Goal: Task Accomplishment & Management: Use online tool/utility

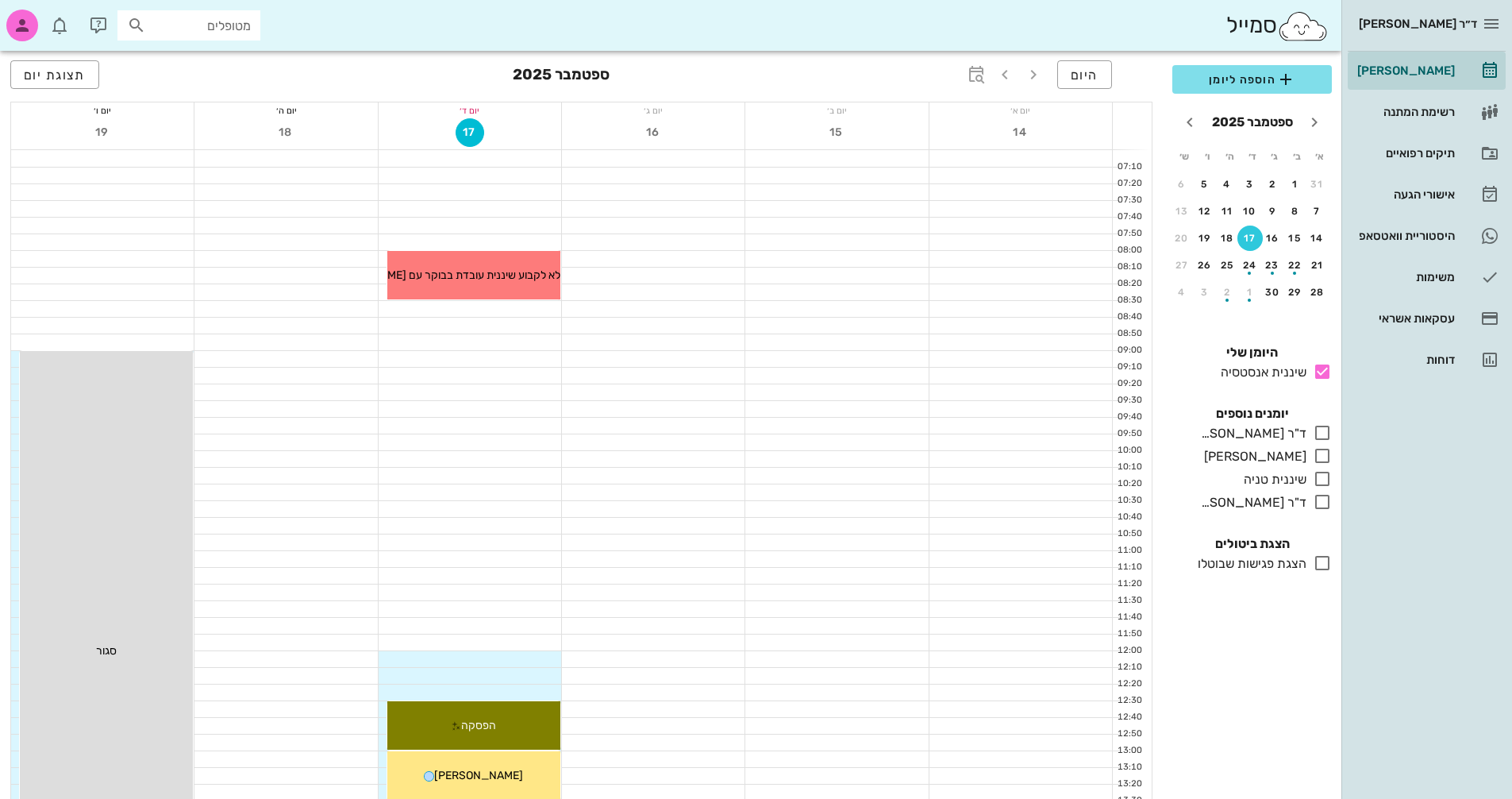
scroll to position [556, 0]
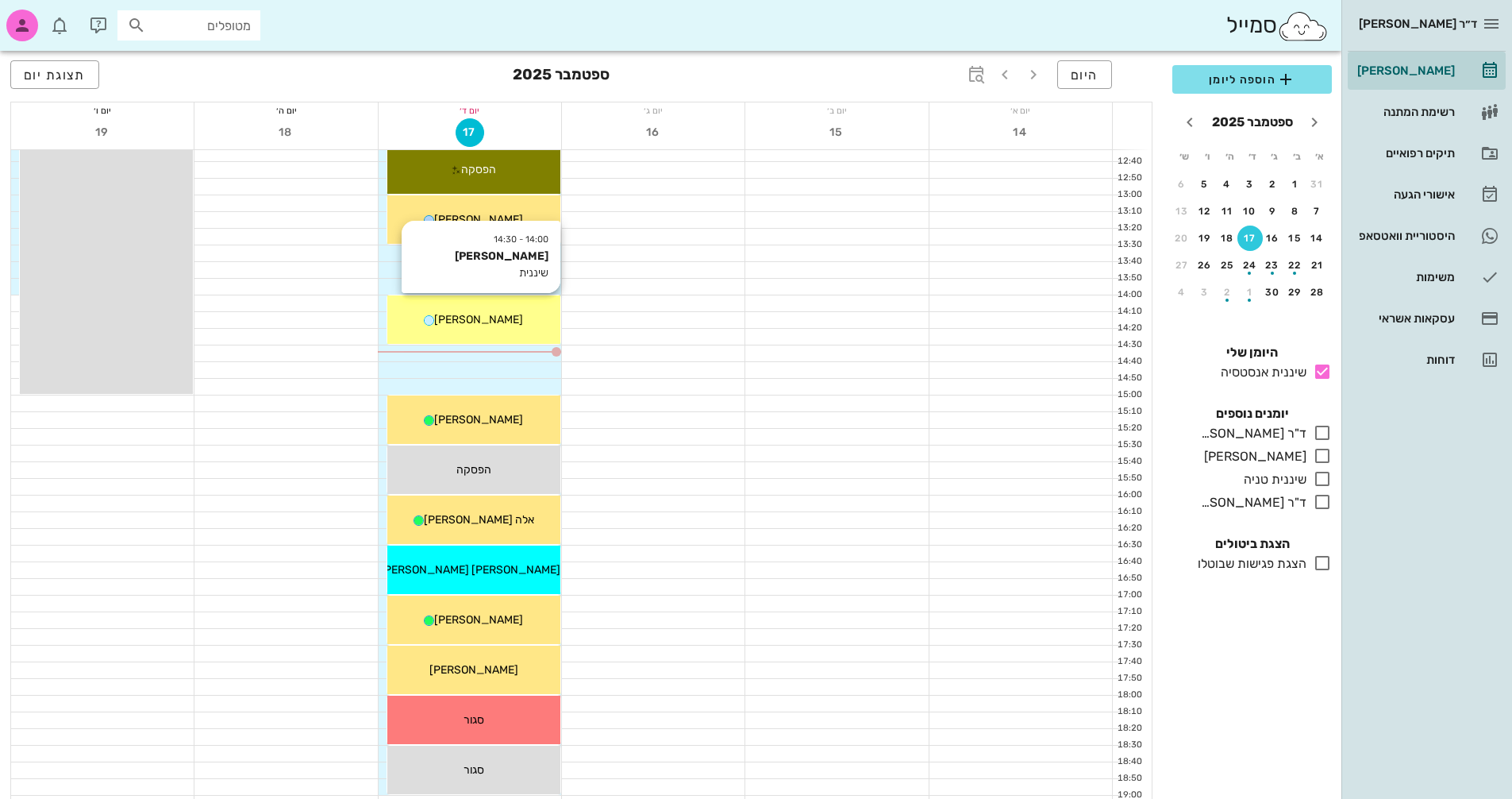
click at [520, 327] on div "[PERSON_NAME]" at bounding box center [474, 319] width 173 height 16
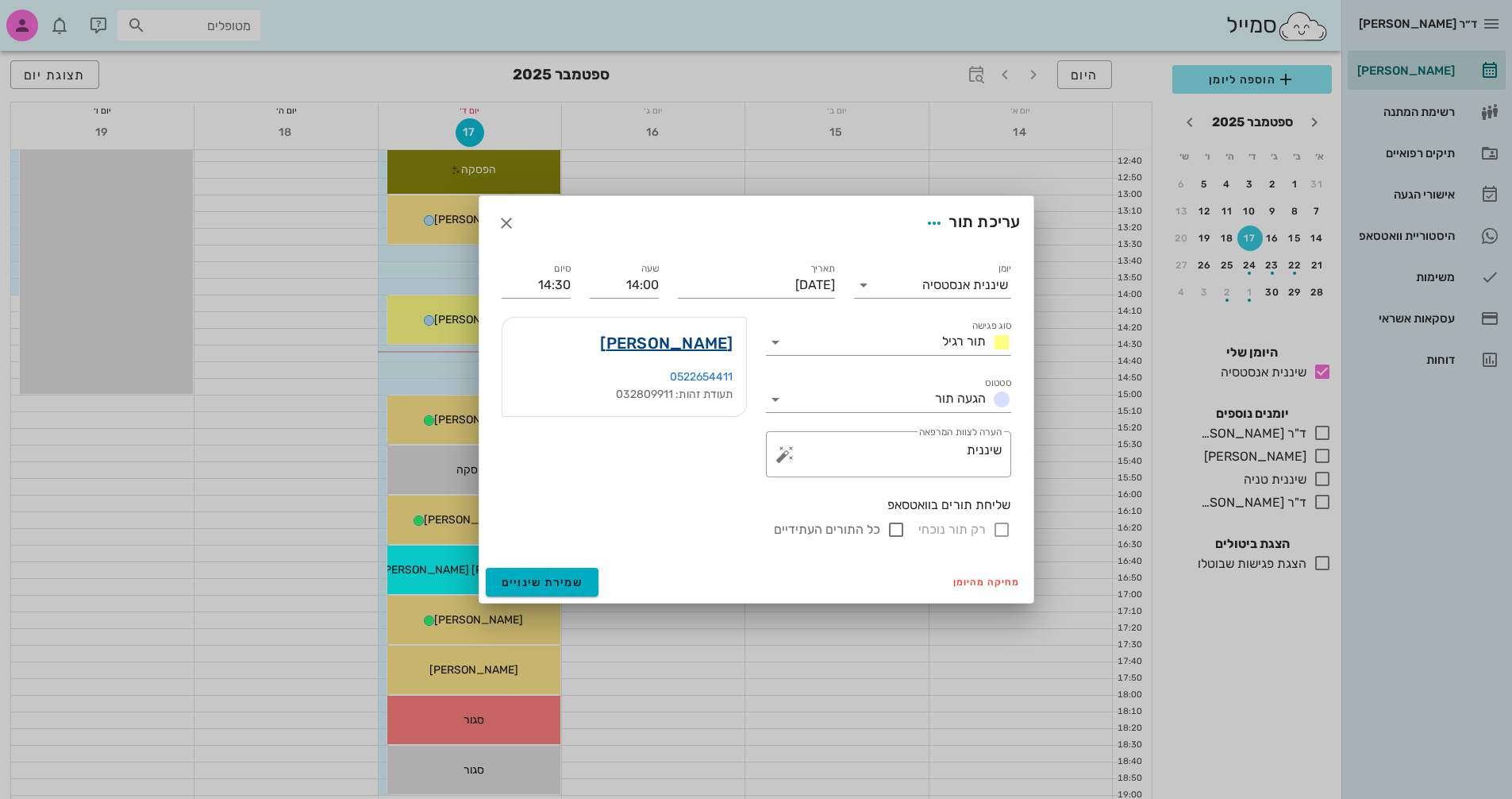
click at [685, 345] on link "[PERSON_NAME]" at bounding box center [666, 343] width 133 height 25
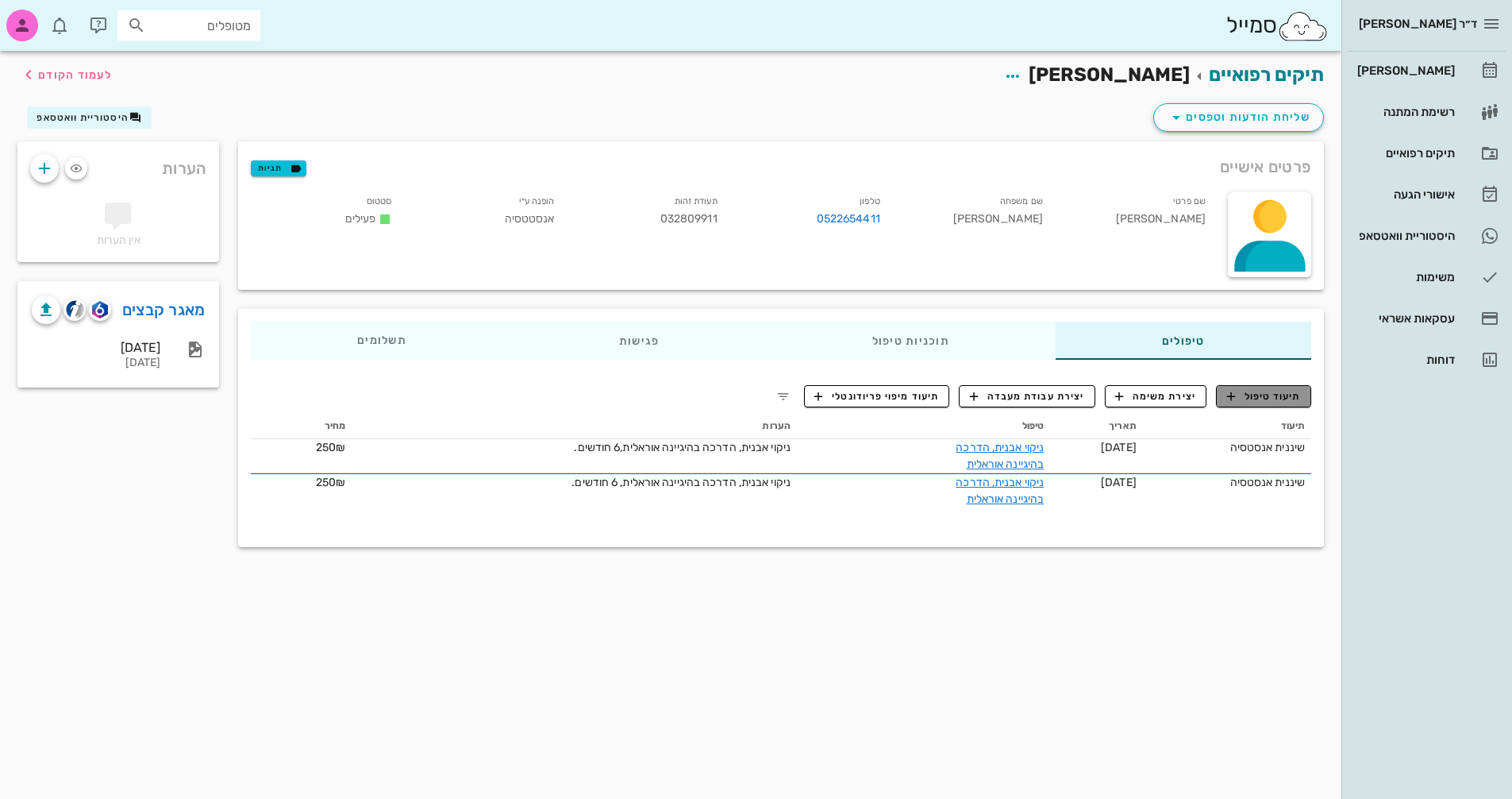
click at [1267, 399] on span "תיעוד טיפול" at bounding box center [1264, 395] width 74 height 14
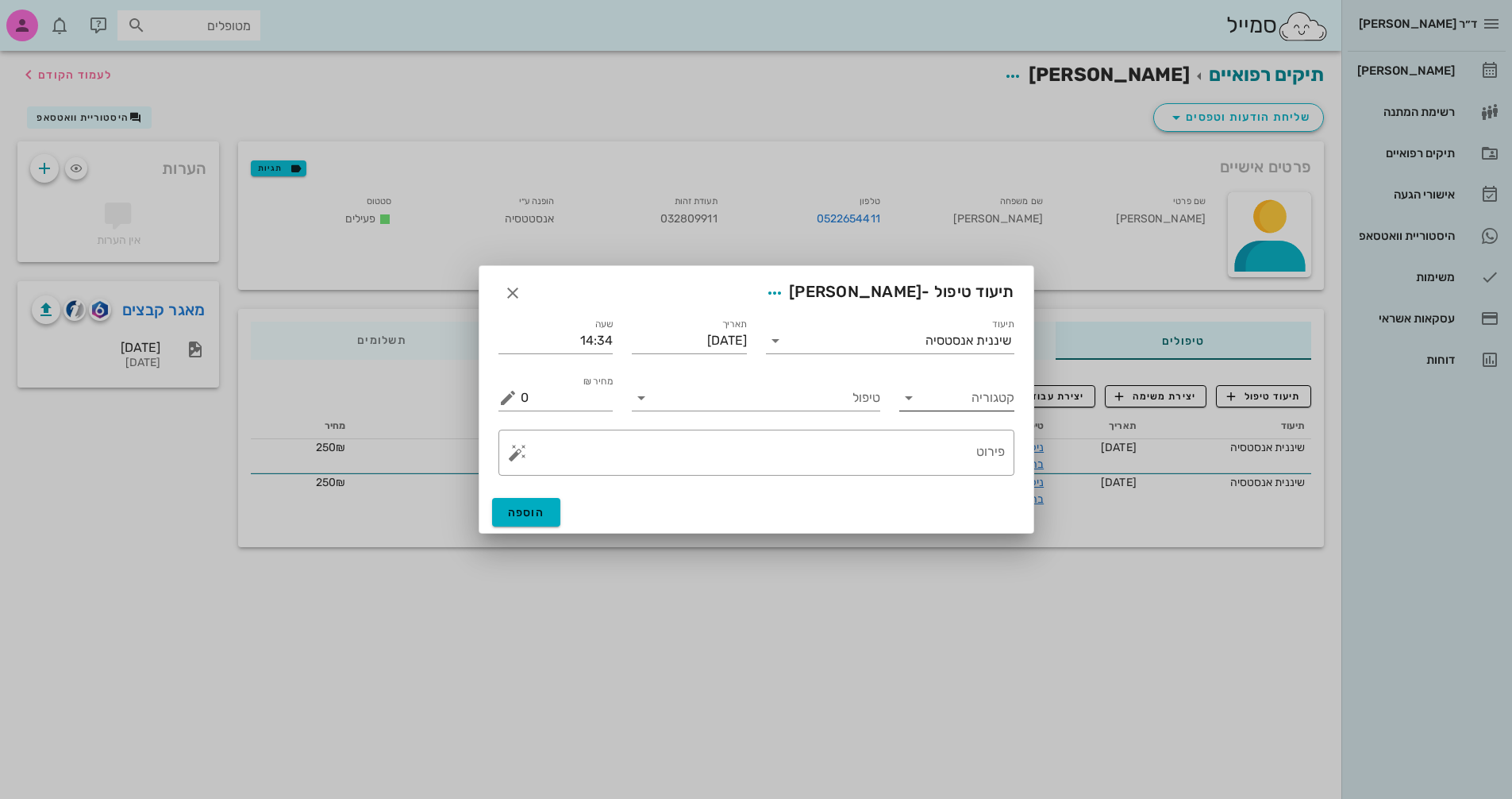
click at [934, 404] on input "קטגוריה" at bounding box center [970, 398] width 90 height 25
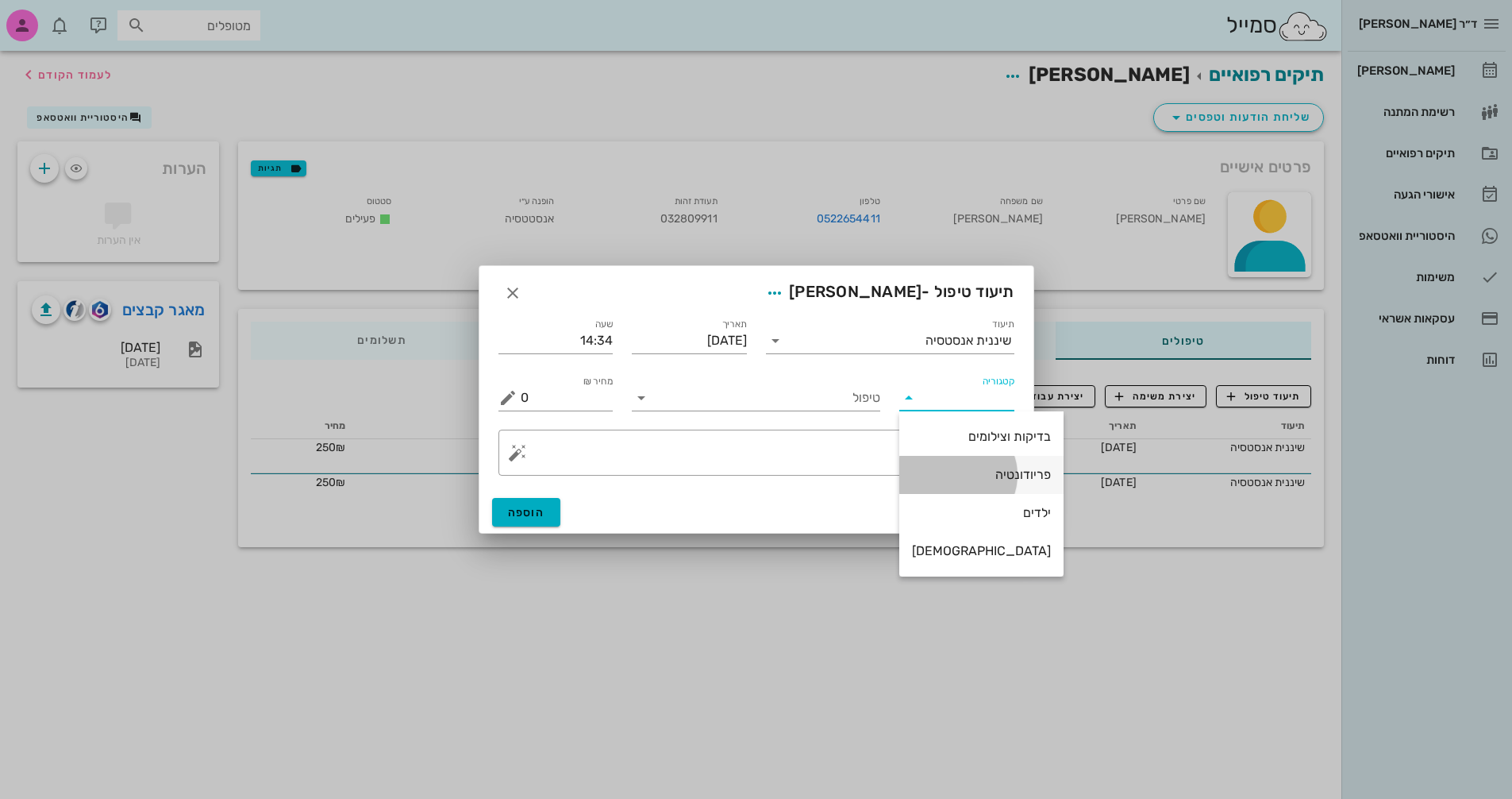
click at [963, 481] on div "פריודונטיה" at bounding box center [982, 474] width 139 height 15
type input "פריודונטיה"
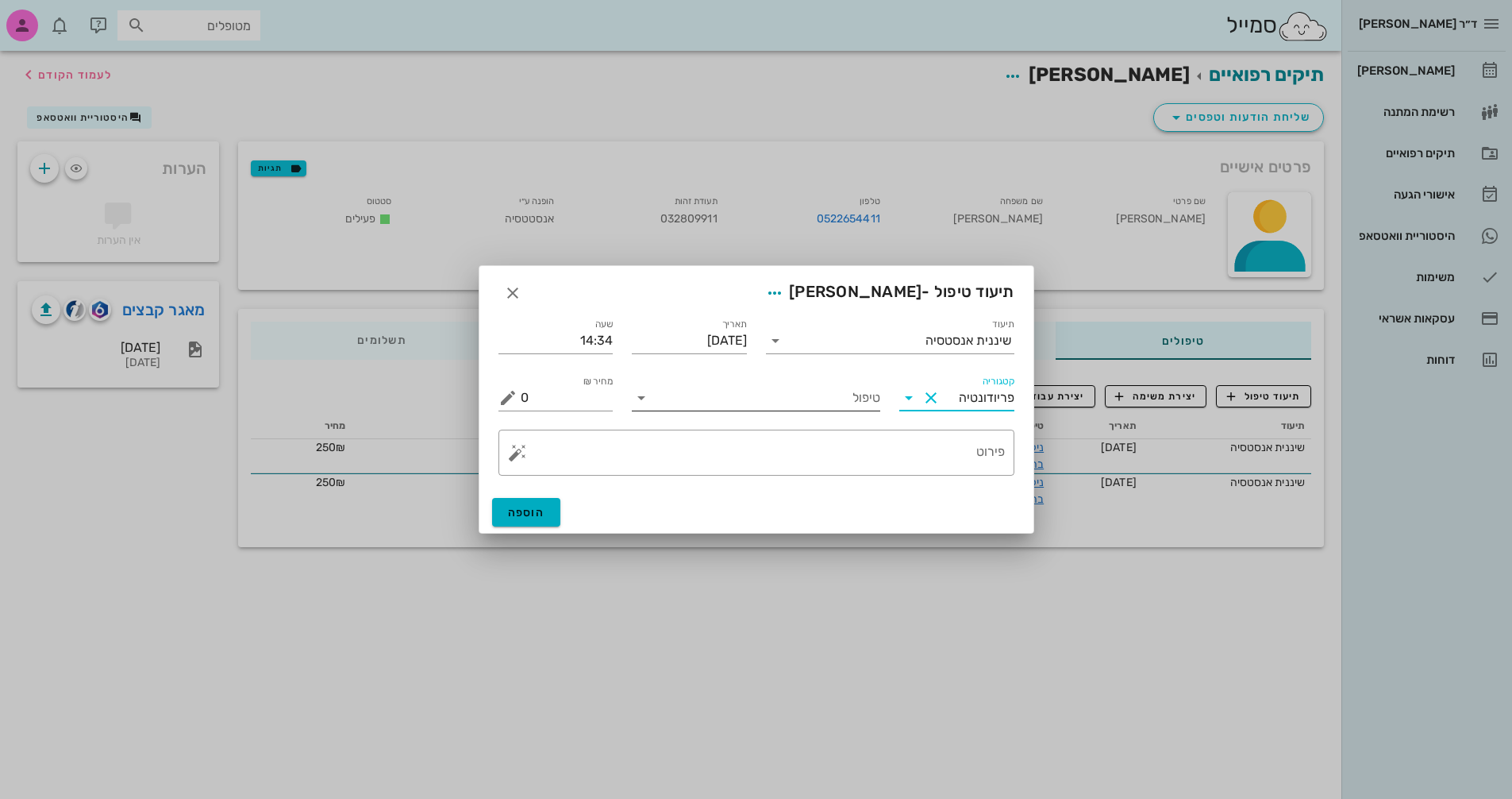
click at [664, 406] on input "טיפול" at bounding box center [767, 398] width 227 height 25
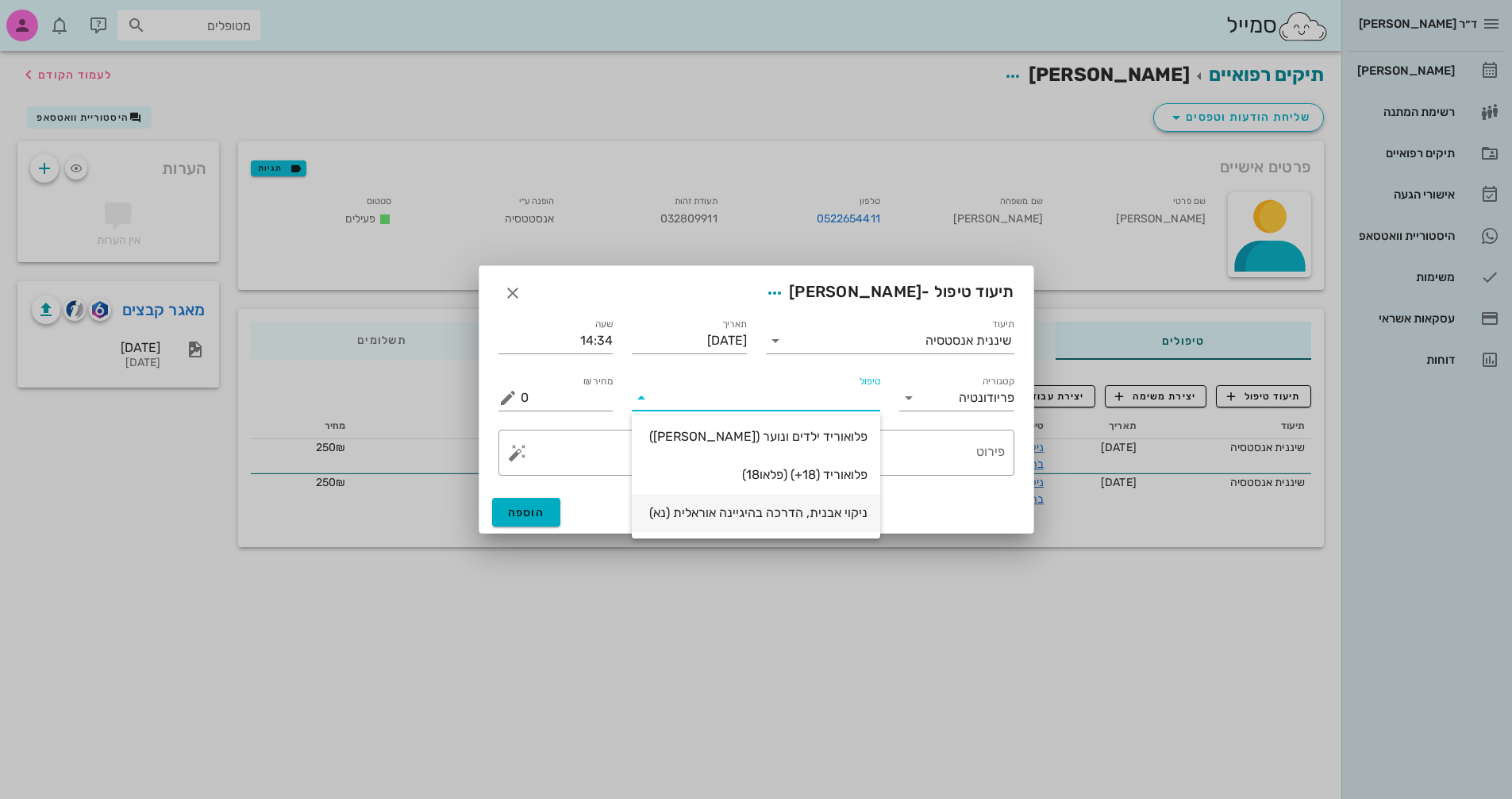
click at [765, 513] on div "ניקוי אבנית, הדרכה בהיגיינה אוראלית (נא)" at bounding box center [756, 512] width 223 height 15
type input "300"
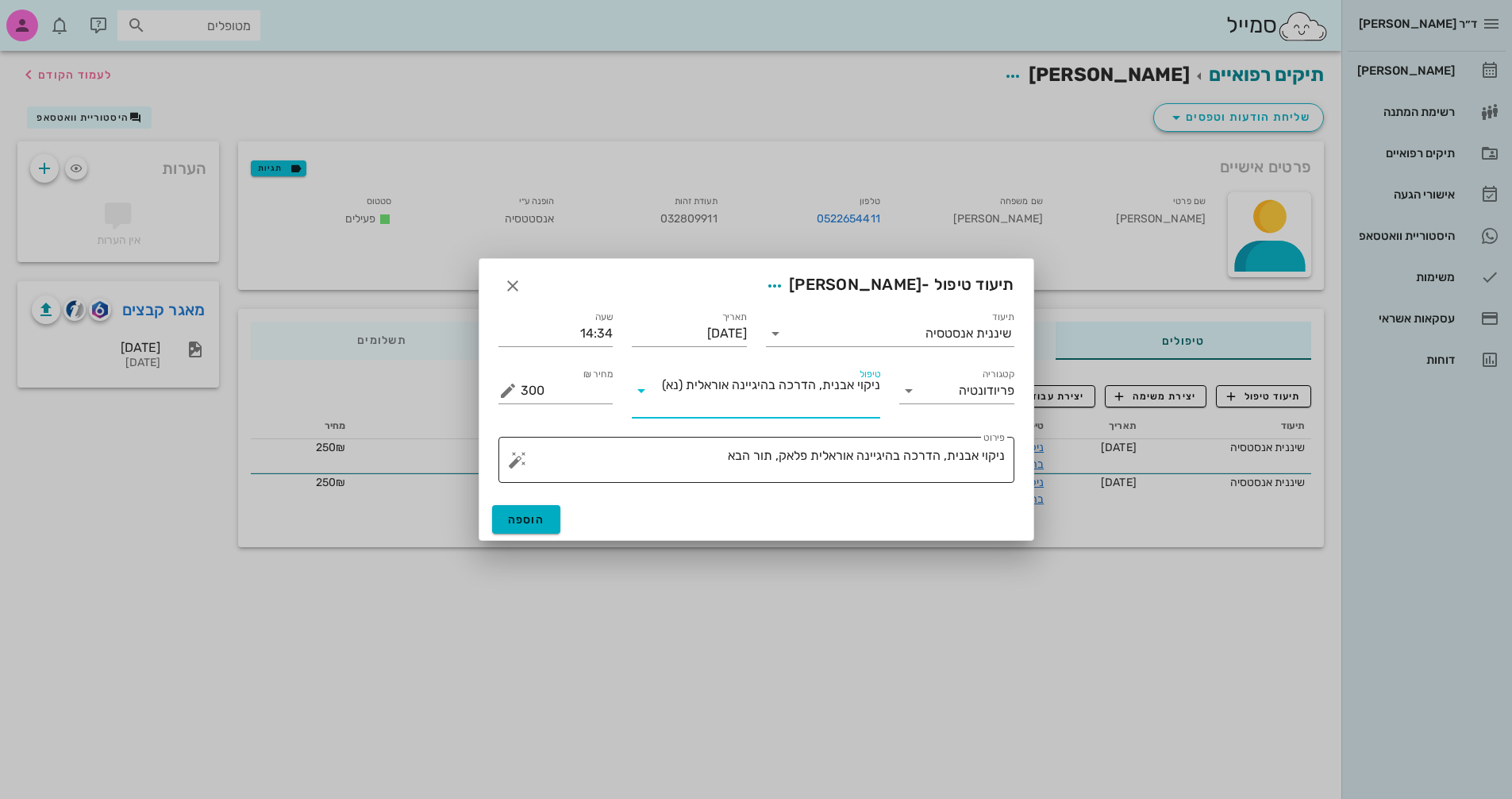
click at [691, 454] on textarea "ניקוי אבנית, הדרכה בהיגיינה אוראלית פלאק, תור הבא" at bounding box center [763, 463] width 484 height 38
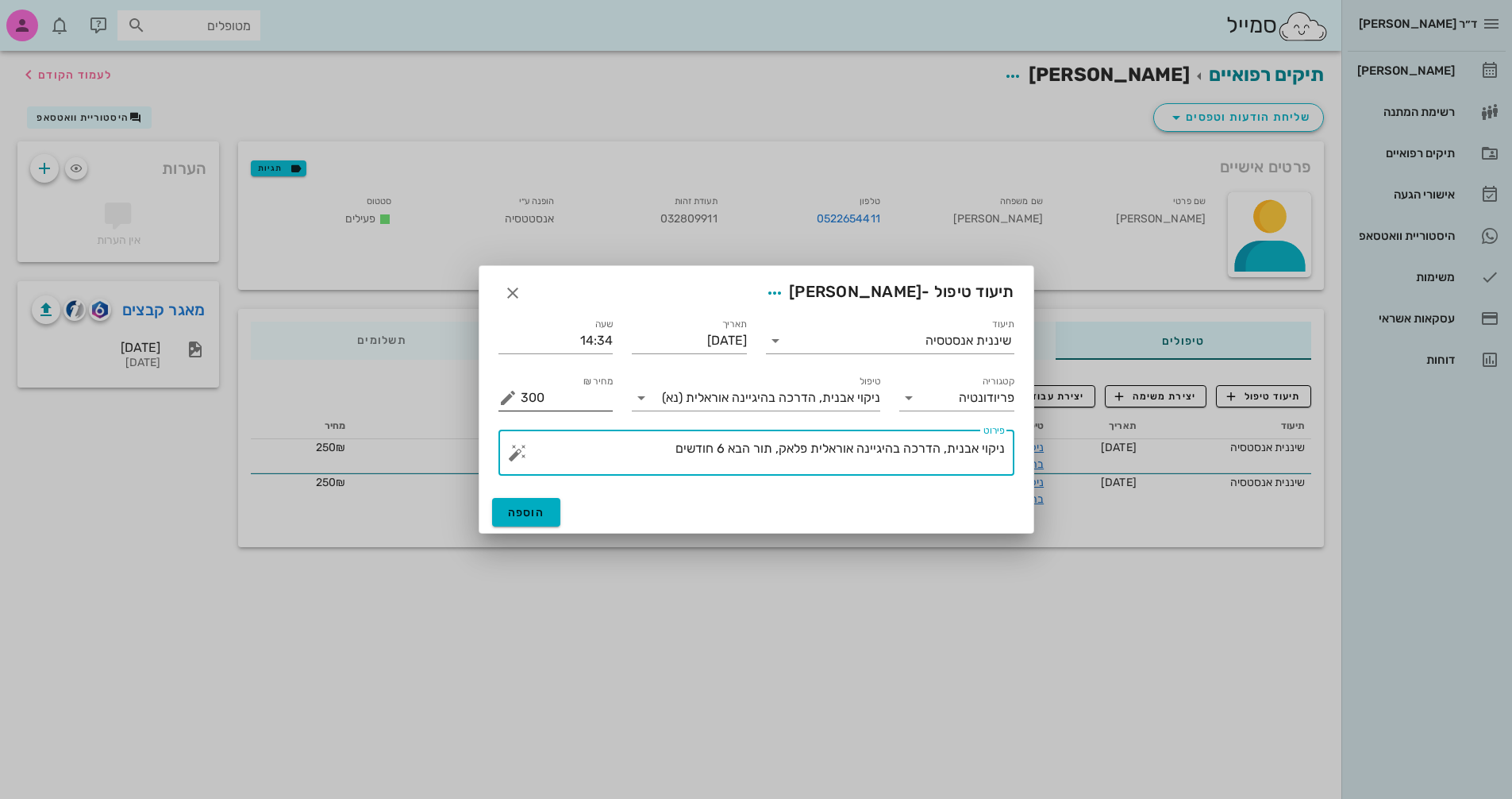
type textarea "ניקוי אבנית, הדרכה בהיגיינה אוראלית פלאק, תור הבא 6 חודשים"
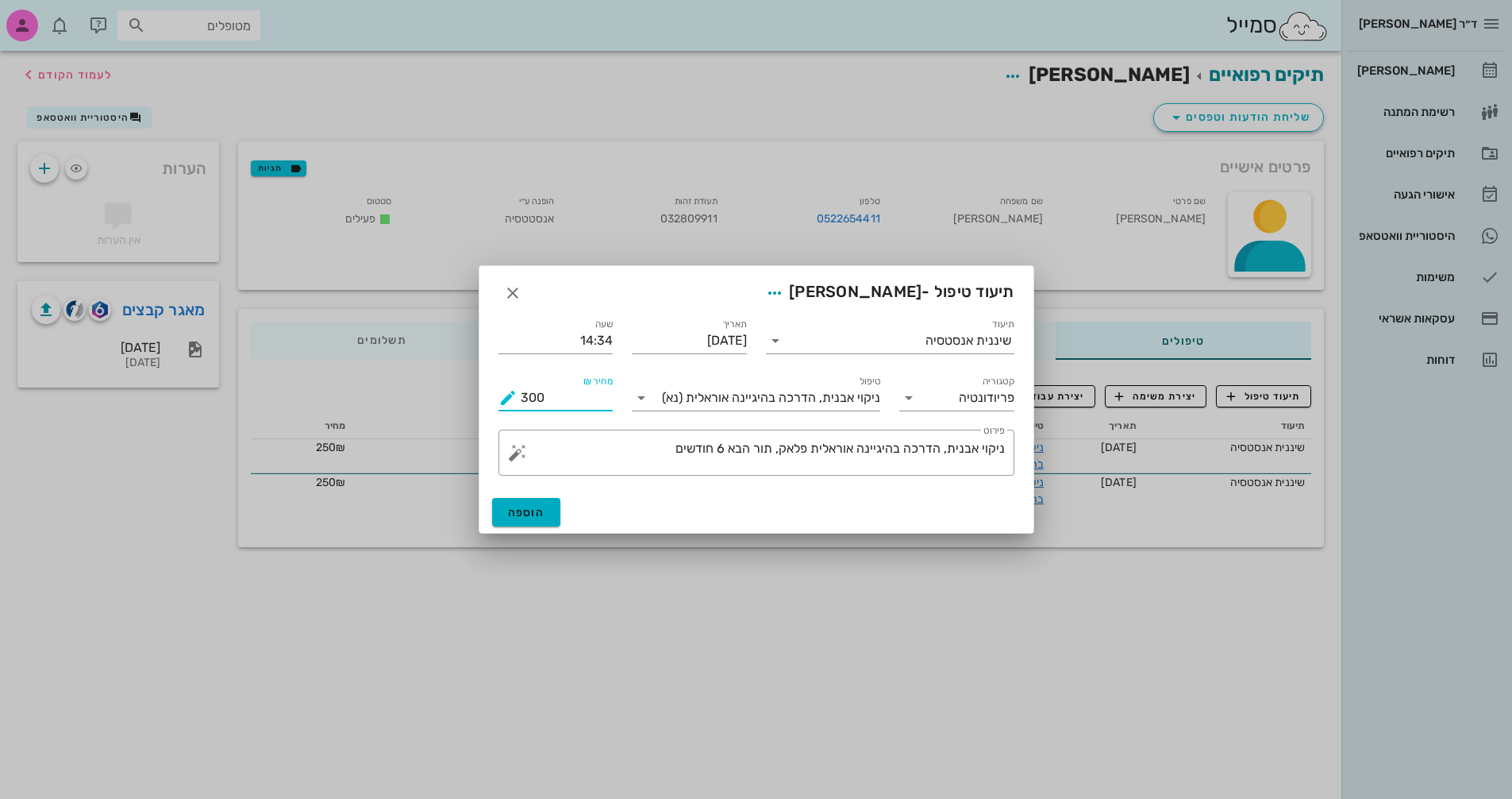
drag, startPoint x: 549, startPoint y: 395, endPoint x: 453, endPoint y: 395, distance: 96.0
click at [453, 395] on div "ד״ר [PERSON_NAME] [PERSON_NAME] רשימת המתנה תיקים רפואיים אישורי הגעה היסטוריית…" at bounding box center [756, 400] width 1512 height 799
type input "250"
click at [519, 512] on span "הוספה" at bounding box center [527, 512] width 38 height 13
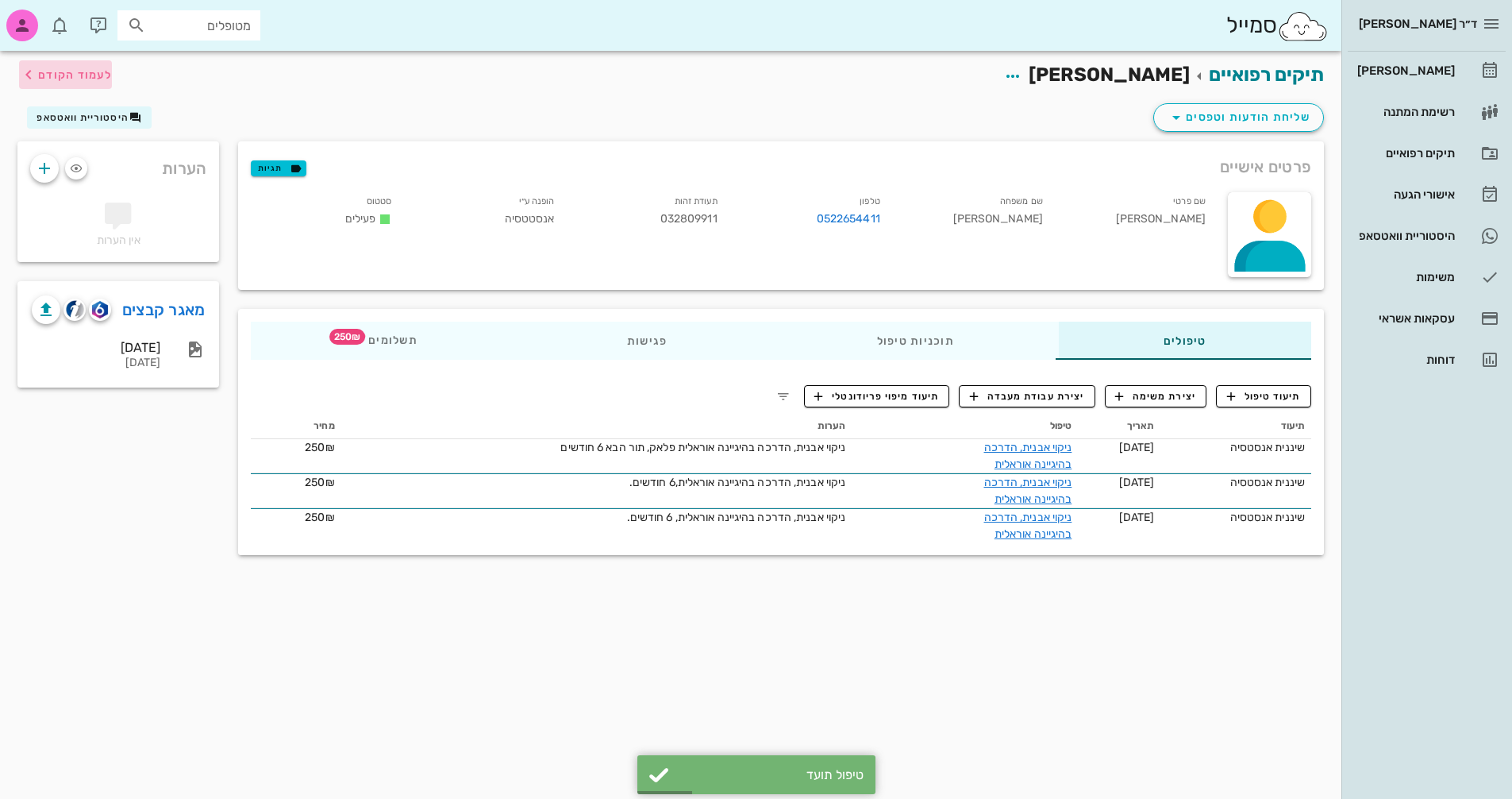
click at [69, 73] on span "לעמוד הקודם" at bounding box center [75, 74] width 74 height 13
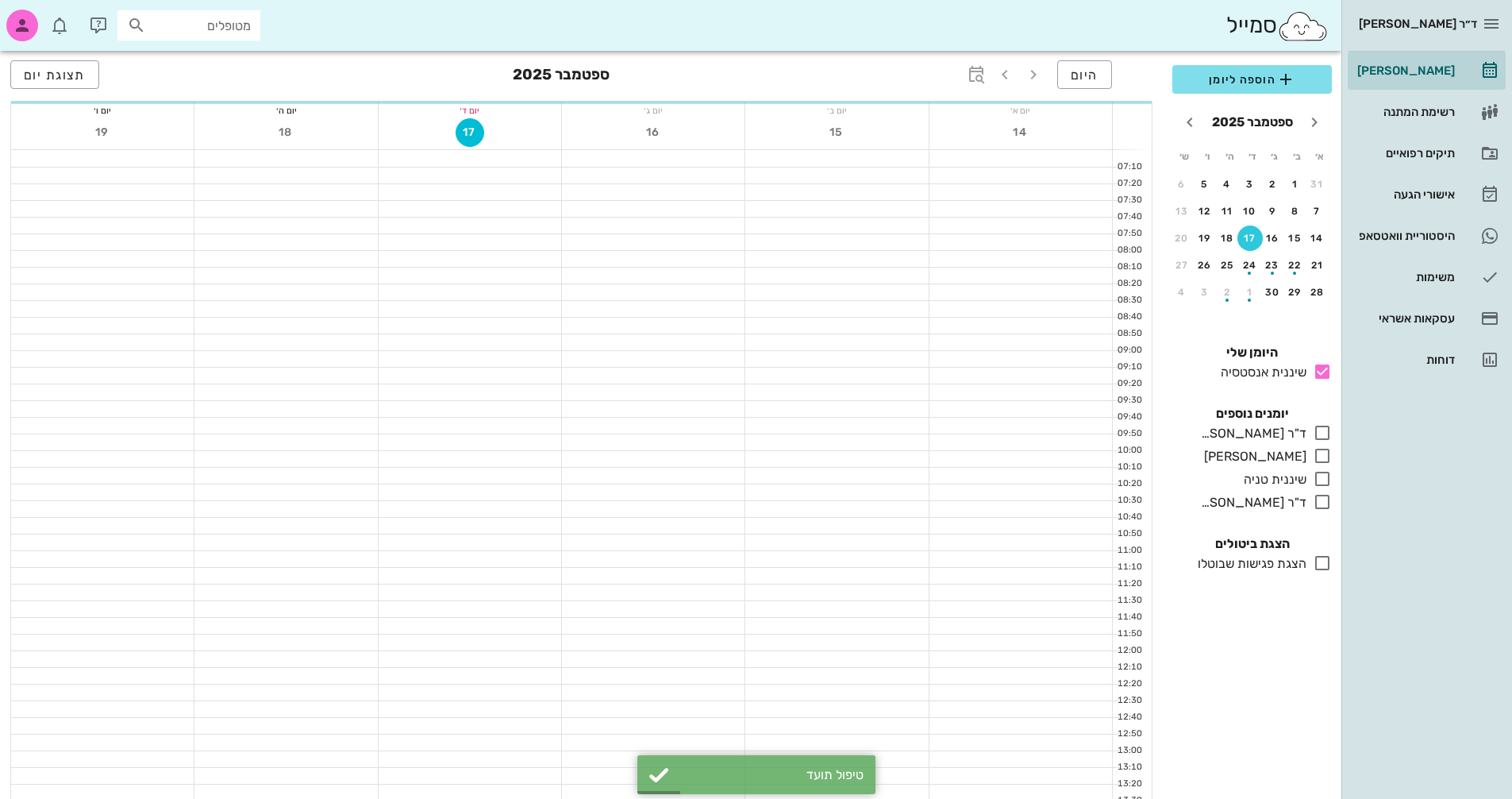
scroll to position [556, 0]
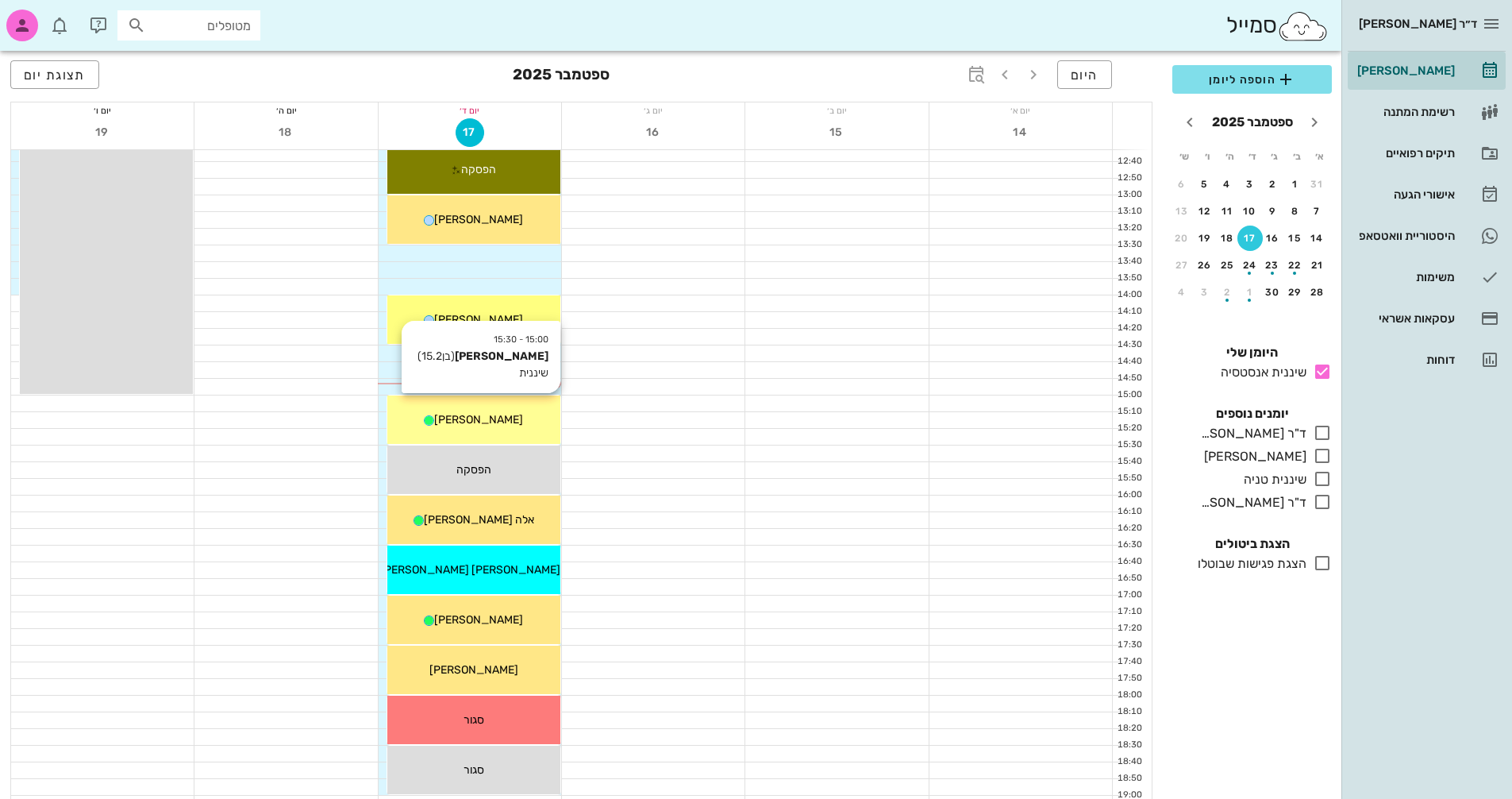
click at [513, 415] on div "[PERSON_NAME]" at bounding box center [474, 420] width 173 height 16
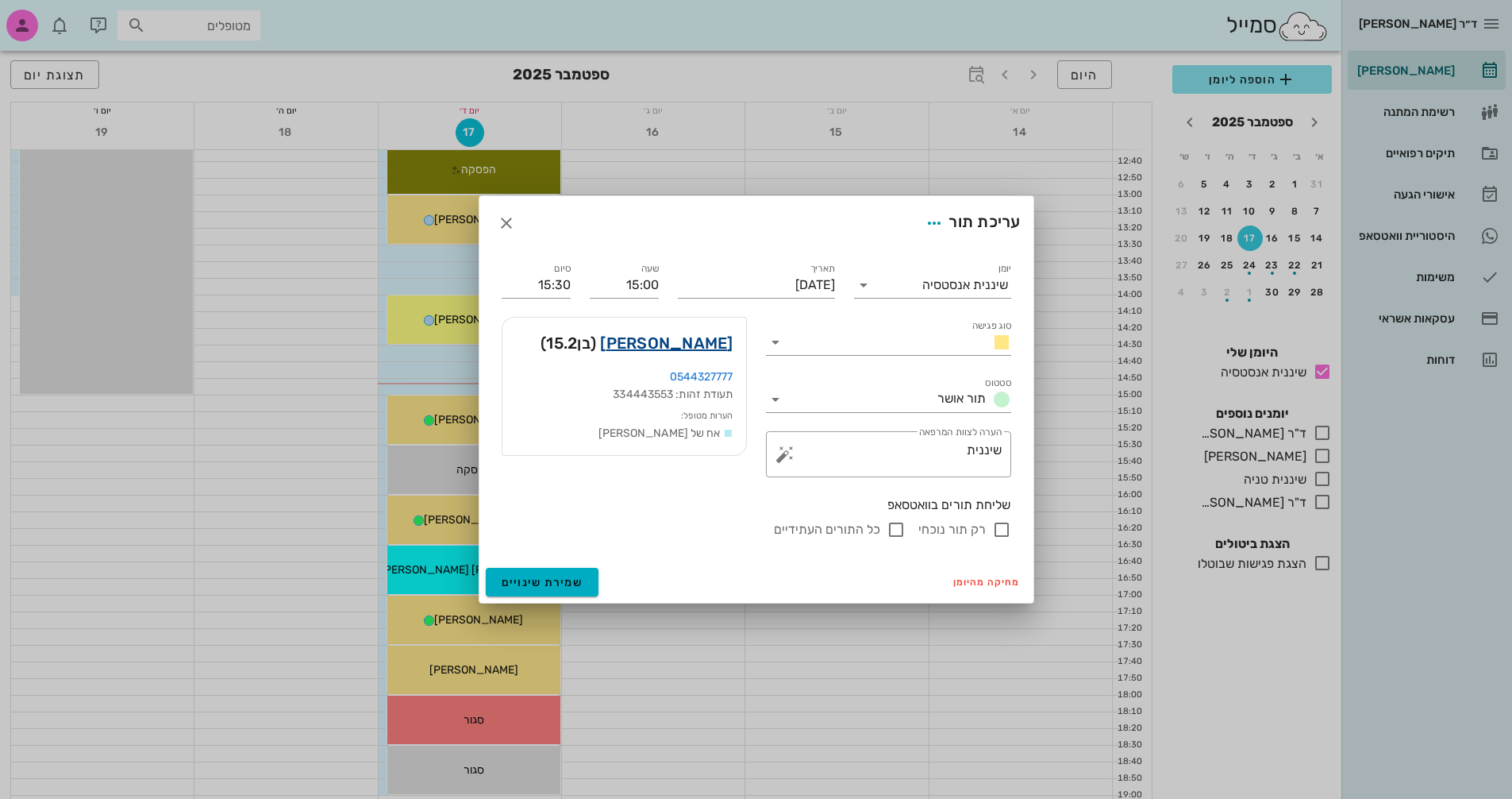
click at [702, 345] on link "[PERSON_NAME]" at bounding box center [666, 343] width 133 height 25
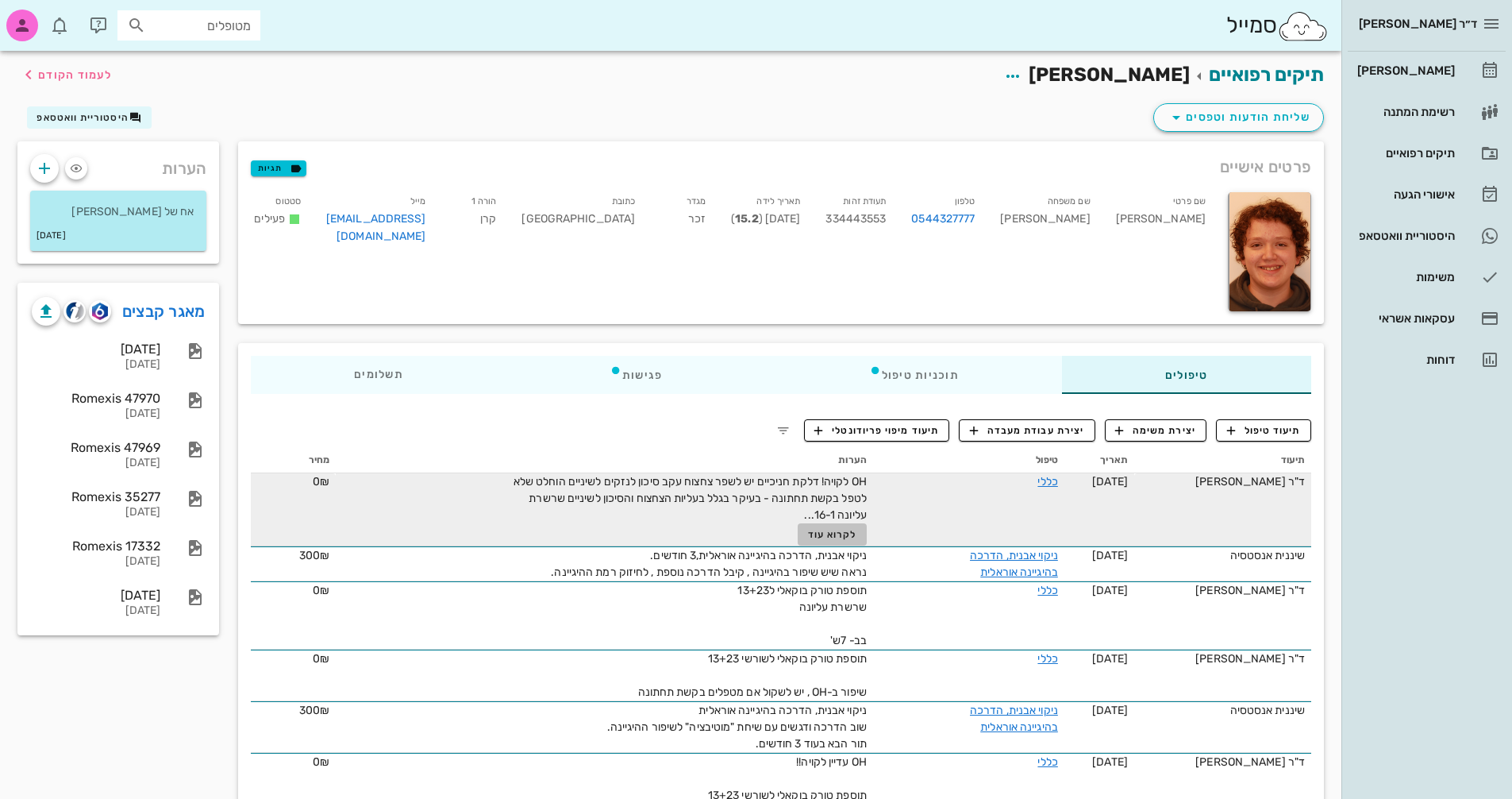
click at [817, 537] on span "לקרוא עוד" at bounding box center [833, 535] width 49 height 11
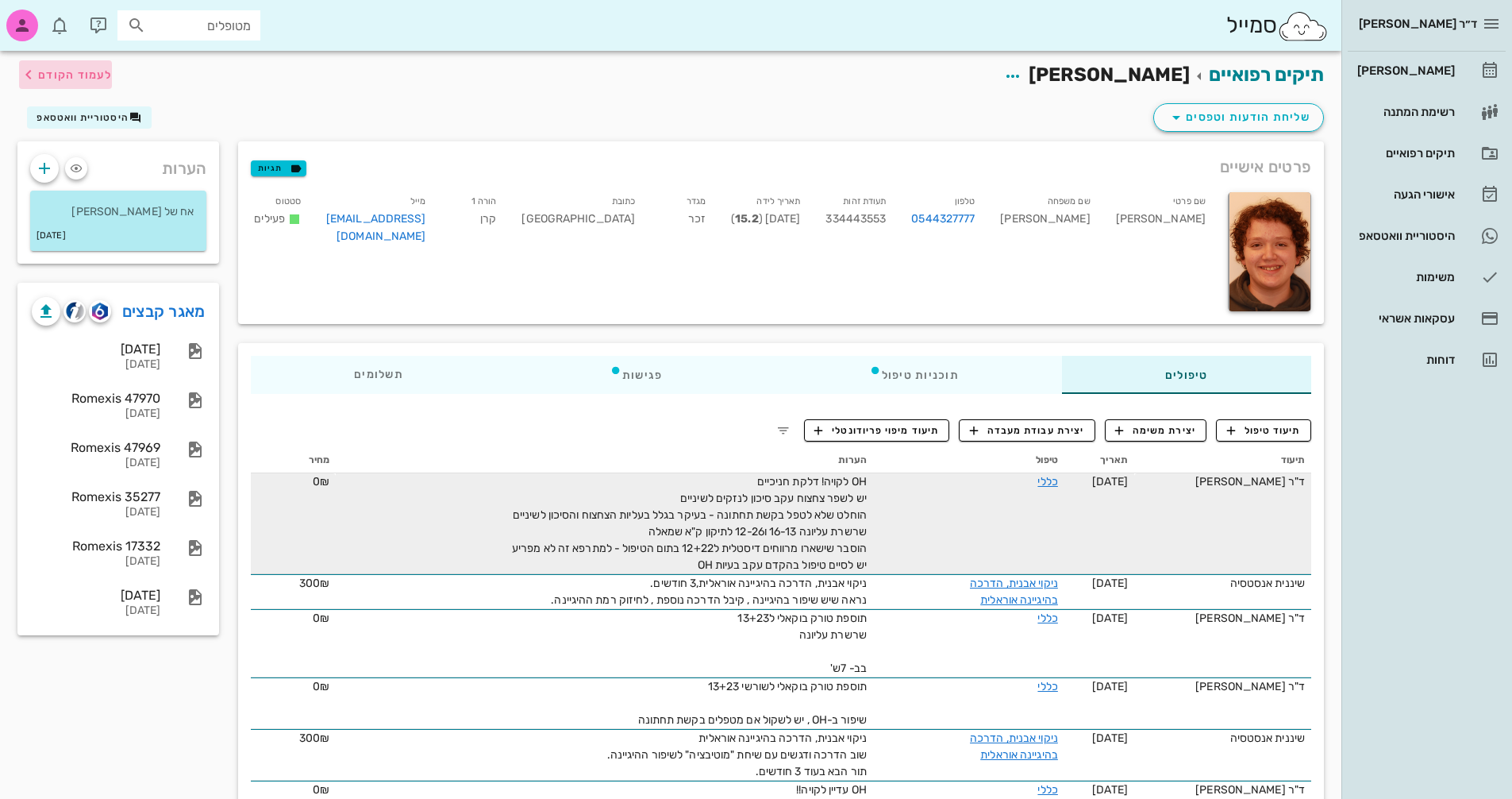
click at [50, 77] on span "לעמוד הקודם" at bounding box center [75, 74] width 74 height 13
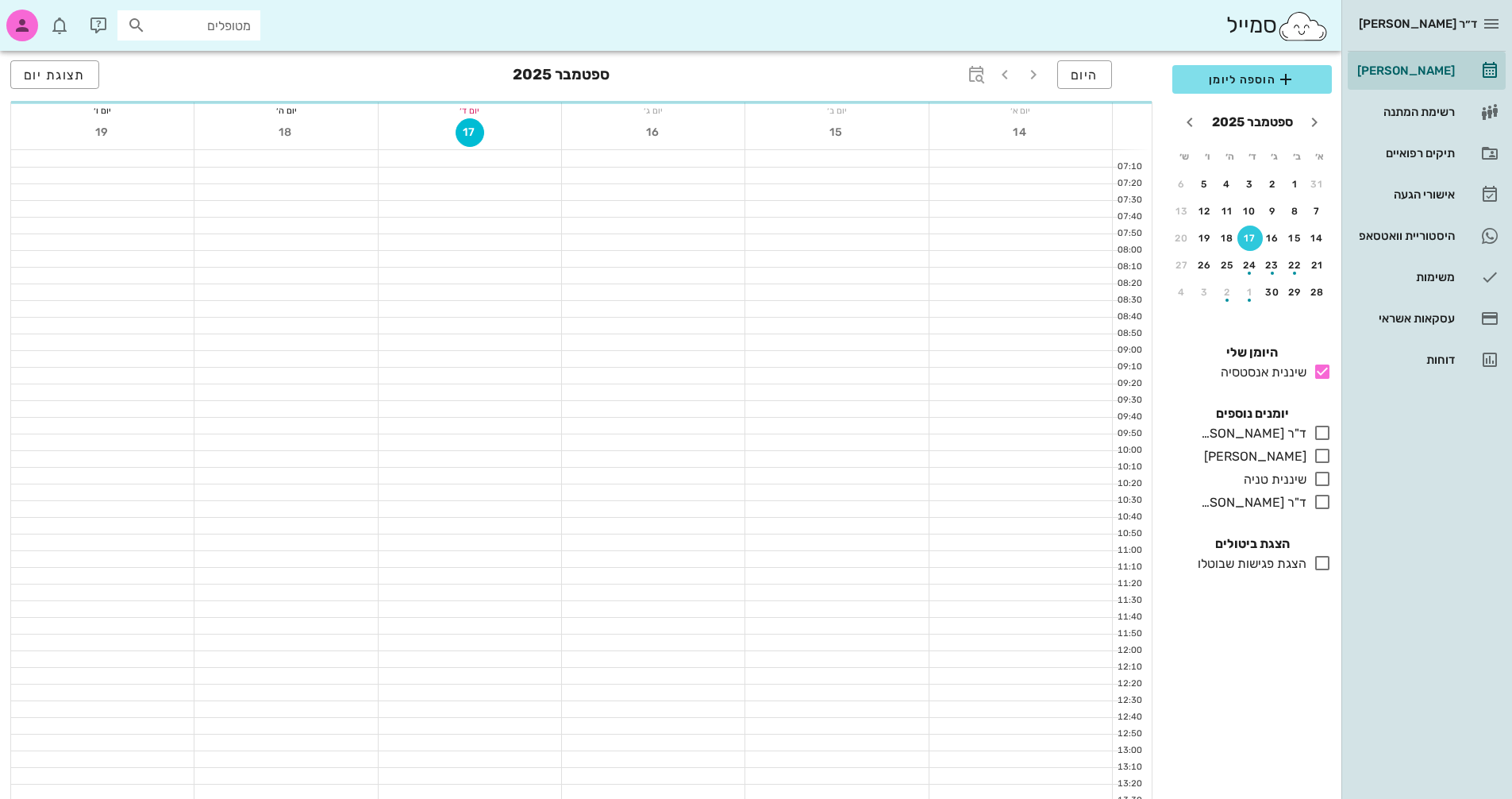
scroll to position [556, 0]
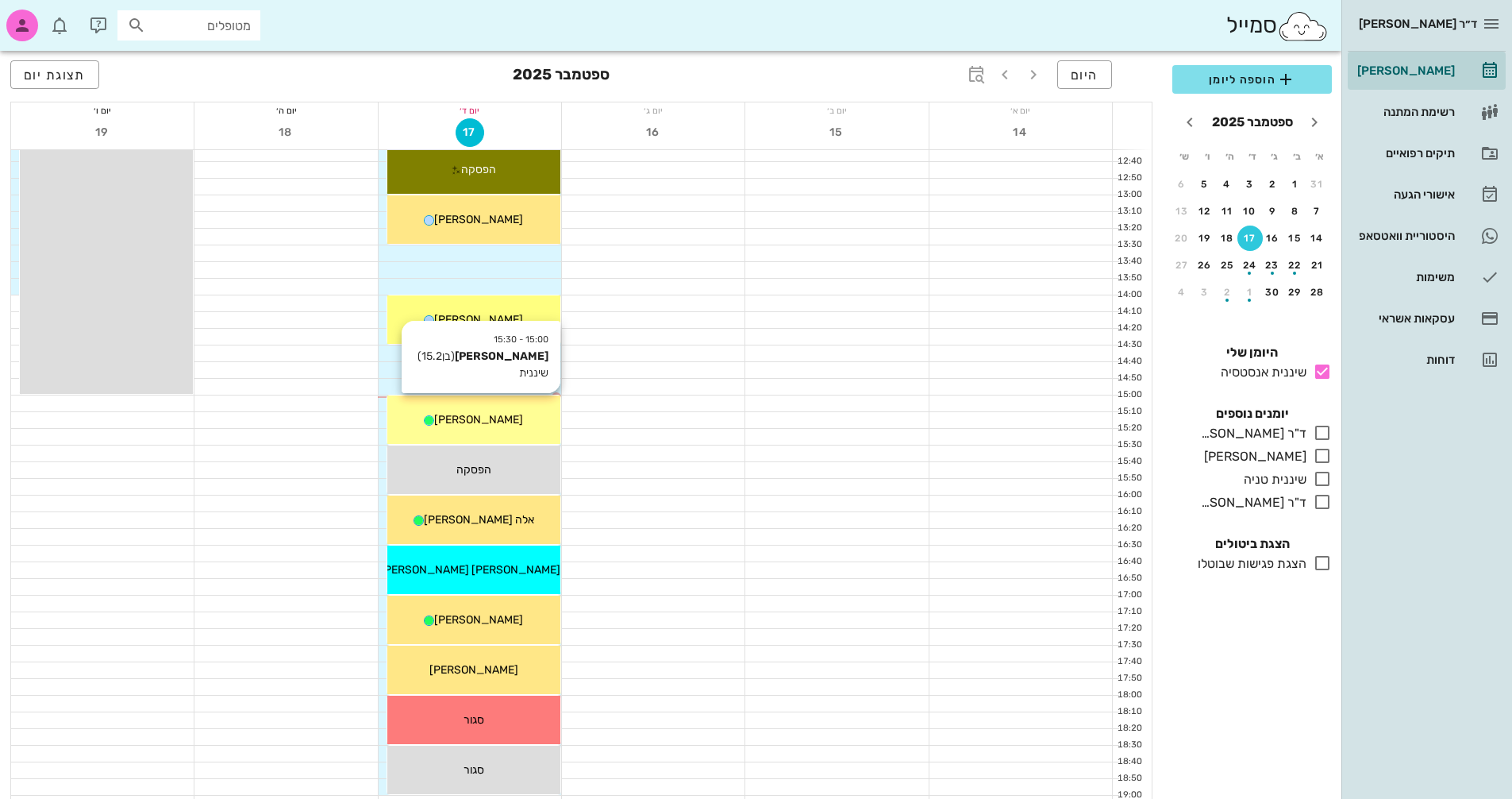
drag, startPoint x: 531, startPoint y: 413, endPoint x: 513, endPoint y: 418, distance: 18.7
click at [513, 418] on div "[PERSON_NAME]" at bounding box center [474, 420] width 173 height 16
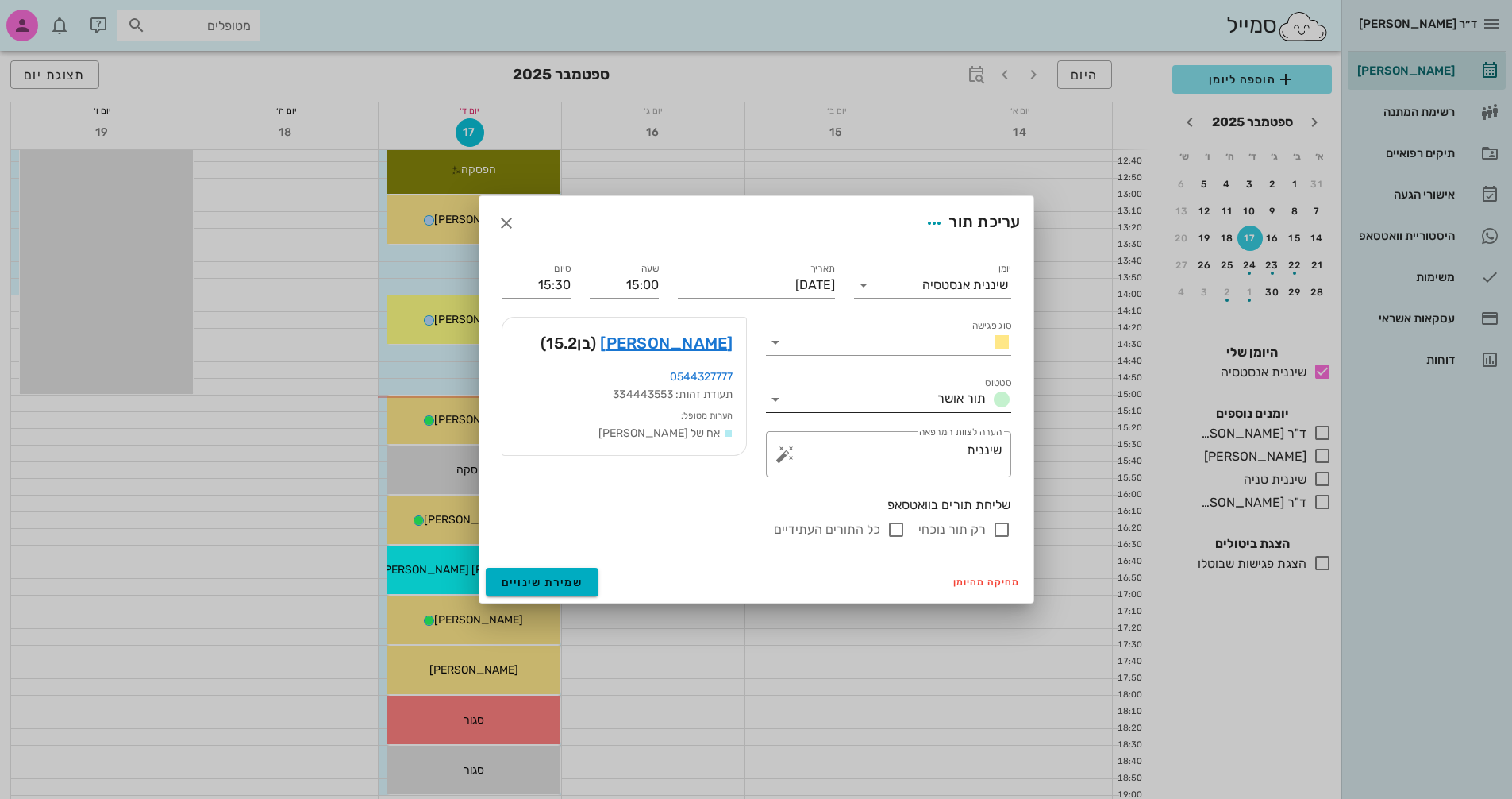
click at [821, 386] on div "סטטוס תור אושר" at bounding box center [889, 395] width 245 height 35
click at [776, 400] on icon at bounding box center [775, 399] width 19 height 19
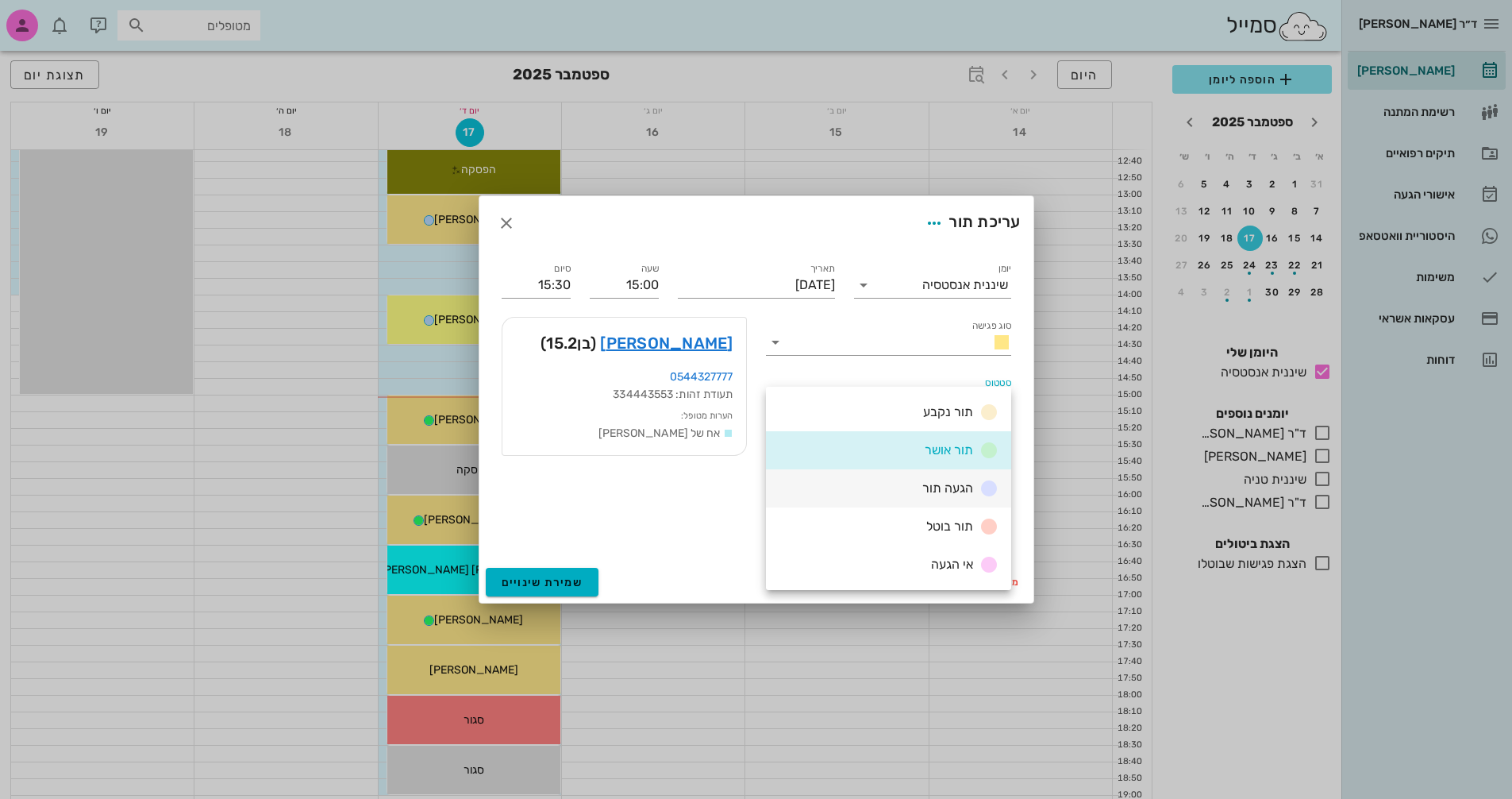
drag, startPoint x: 909, startPoint y: 487, endPoint x: 898, endPoint y: 494, distance: 13.0
click at [910, 486] on div "הגעה תור" at bounding box center [889, 488] width 245 height 38
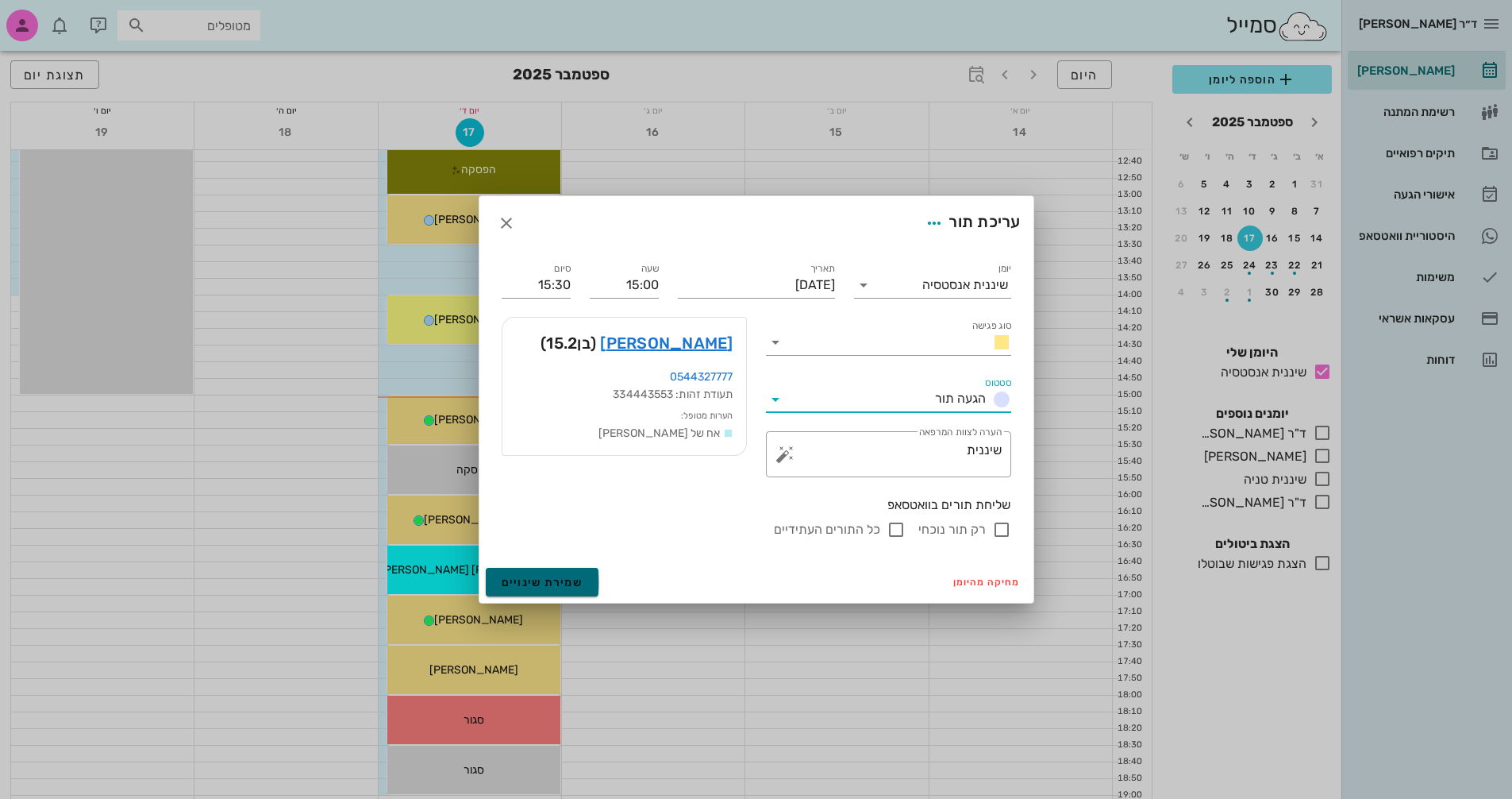
click at [556, 576] on span "שמירת שינויים" at bounding box center [542, 582] width 82 height 13
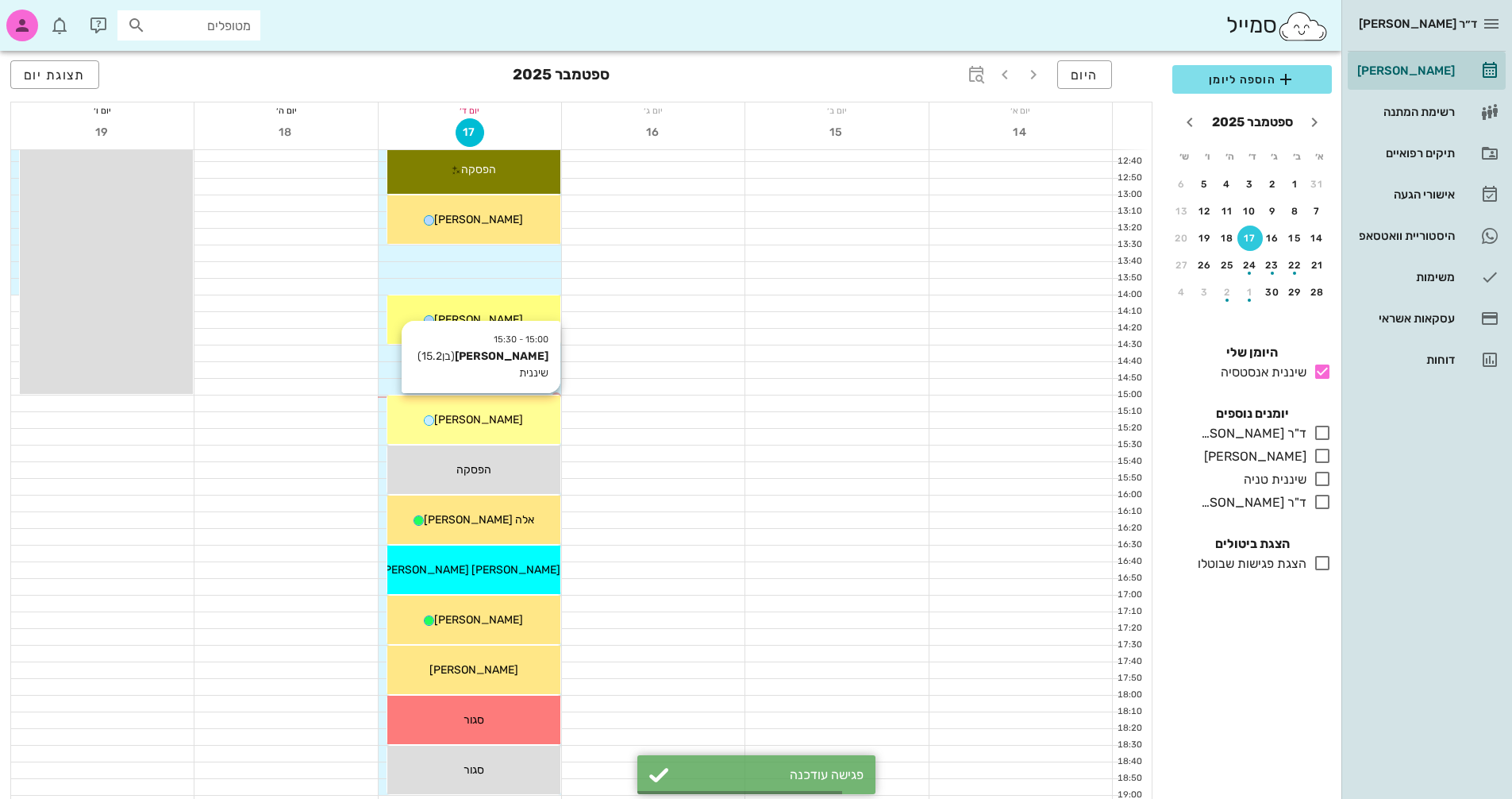
click at [506, 422] on div "[PERSON_NAME]" at bounding box center [474, 420] width 173 height 16
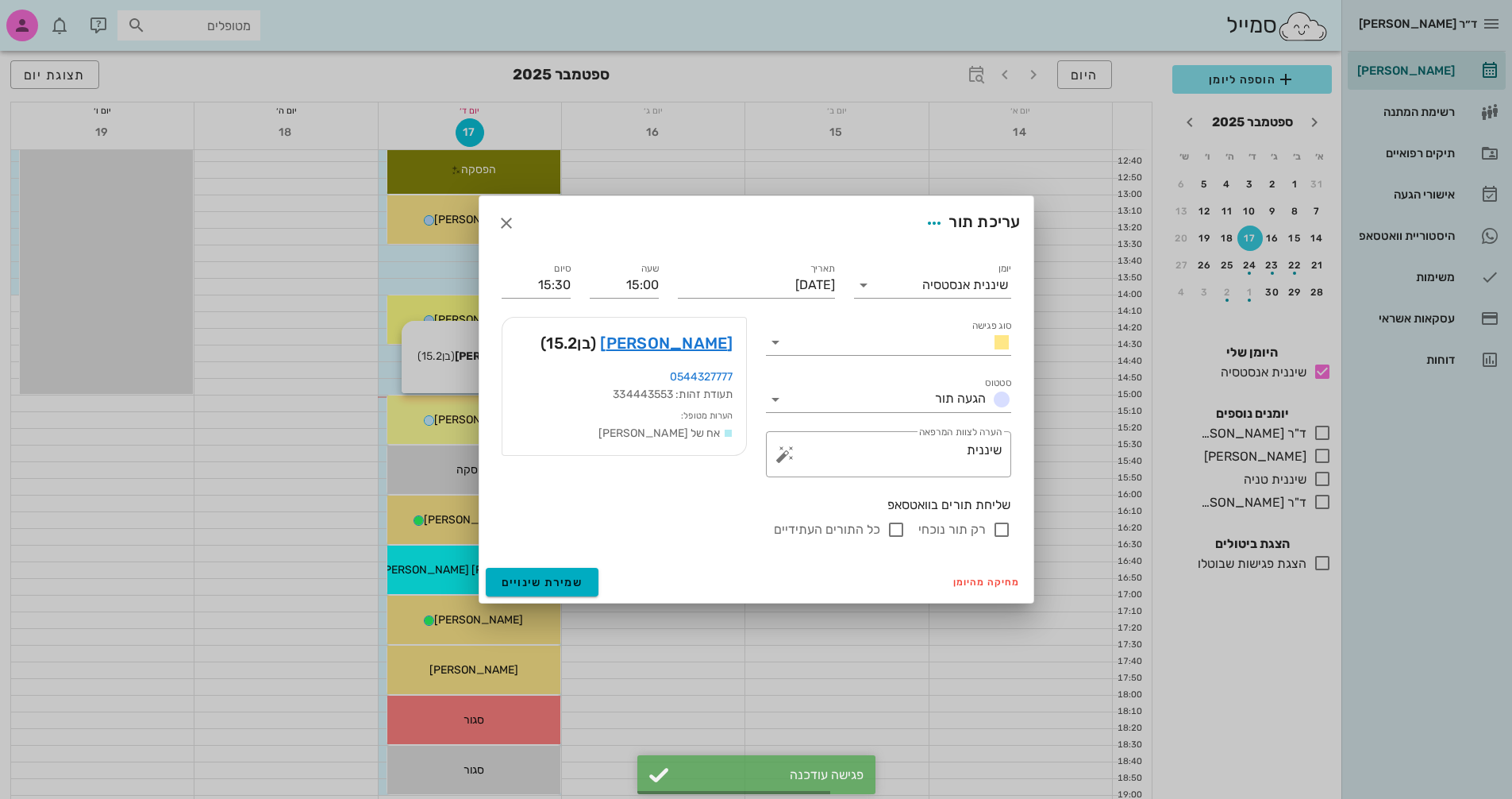
click at [506, 422] on div at bounding box center [756, 400] width 1512 height 799
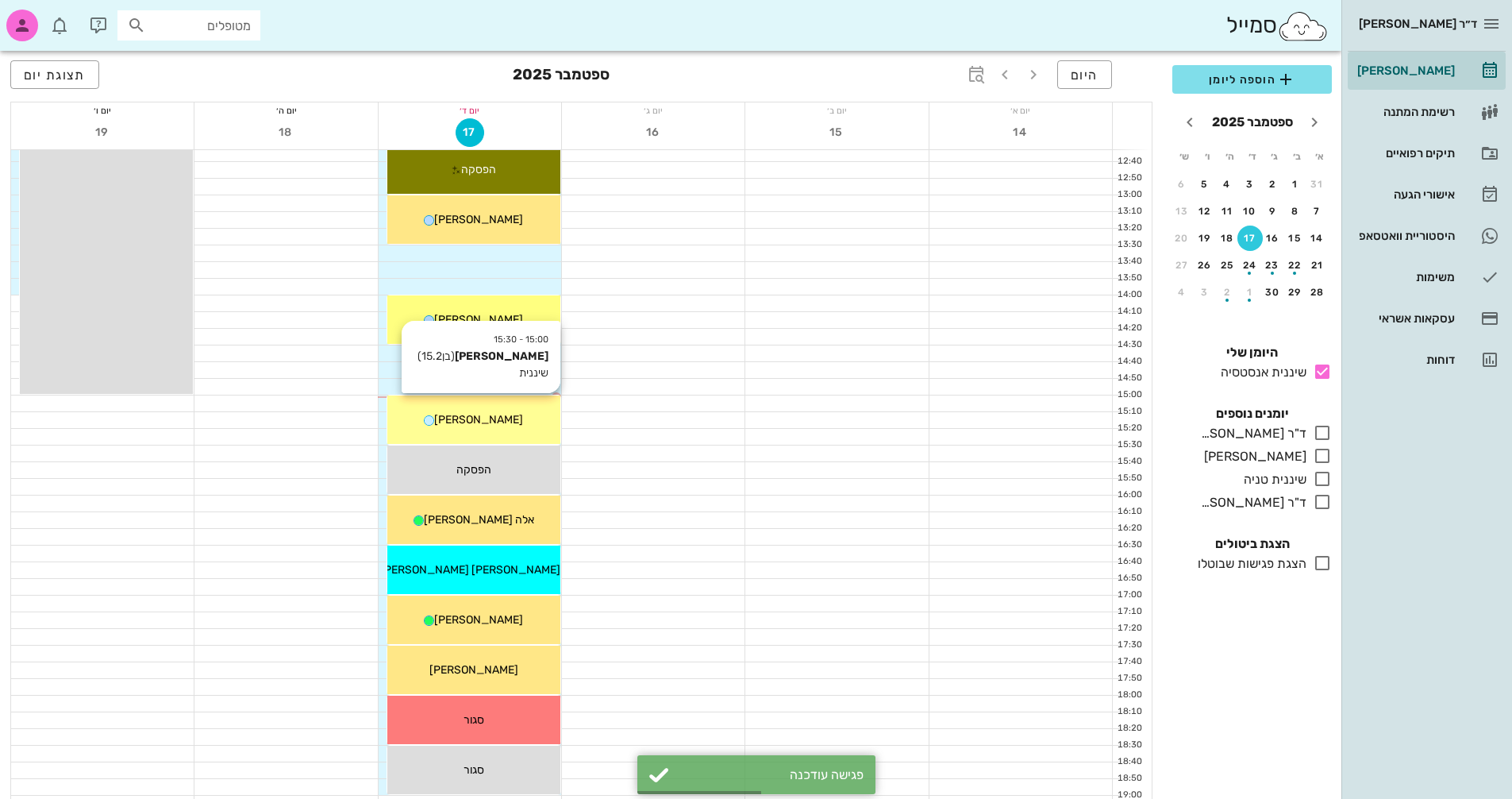
click at [515, 414] on div "[PERSON_NAME]" at bounding box center [474, 420] width 173 height 16
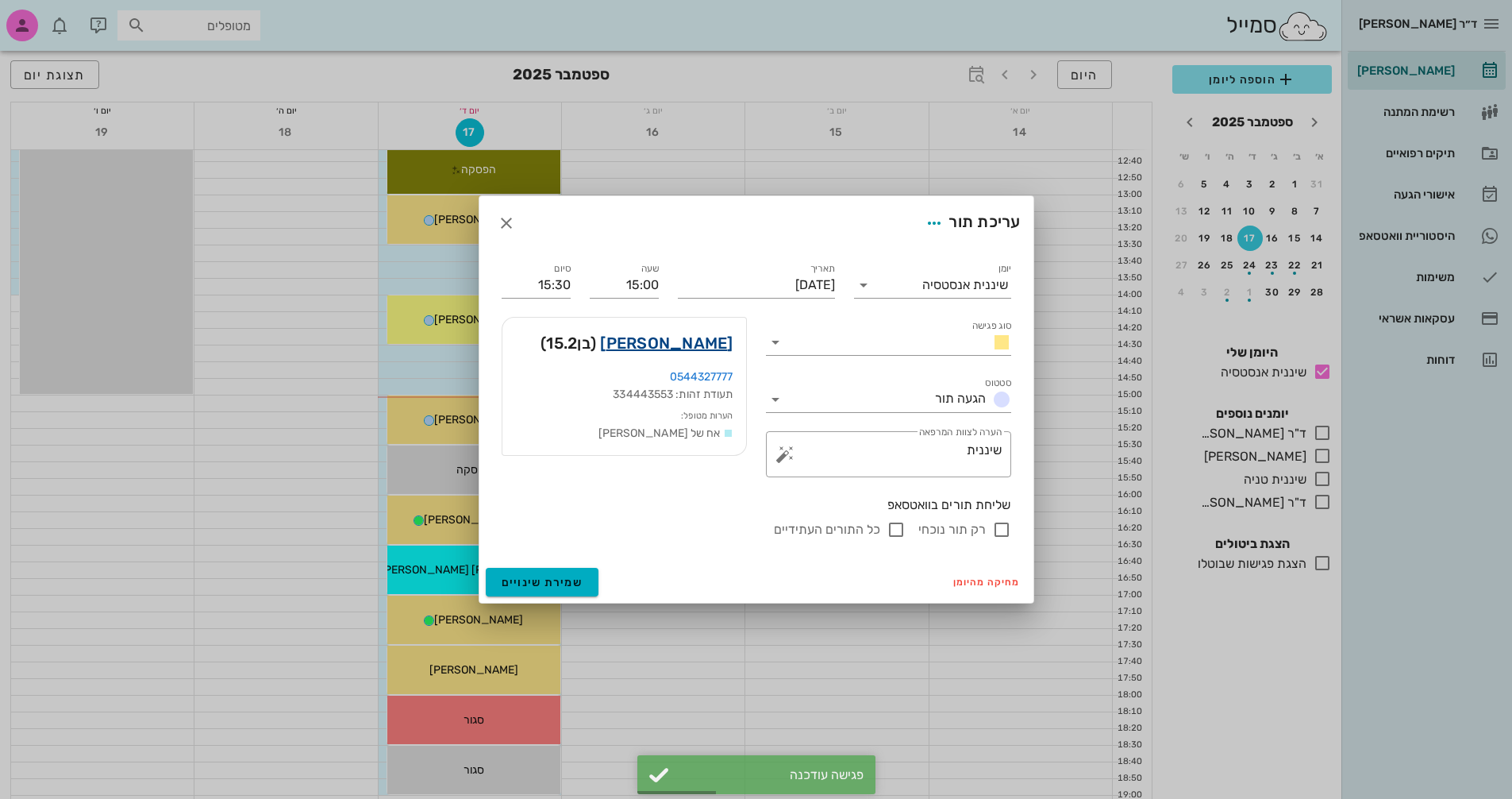
click at [697, 334] on link "[PERSON_NAME]" at bounding box center [666, 343] width 133 height 25
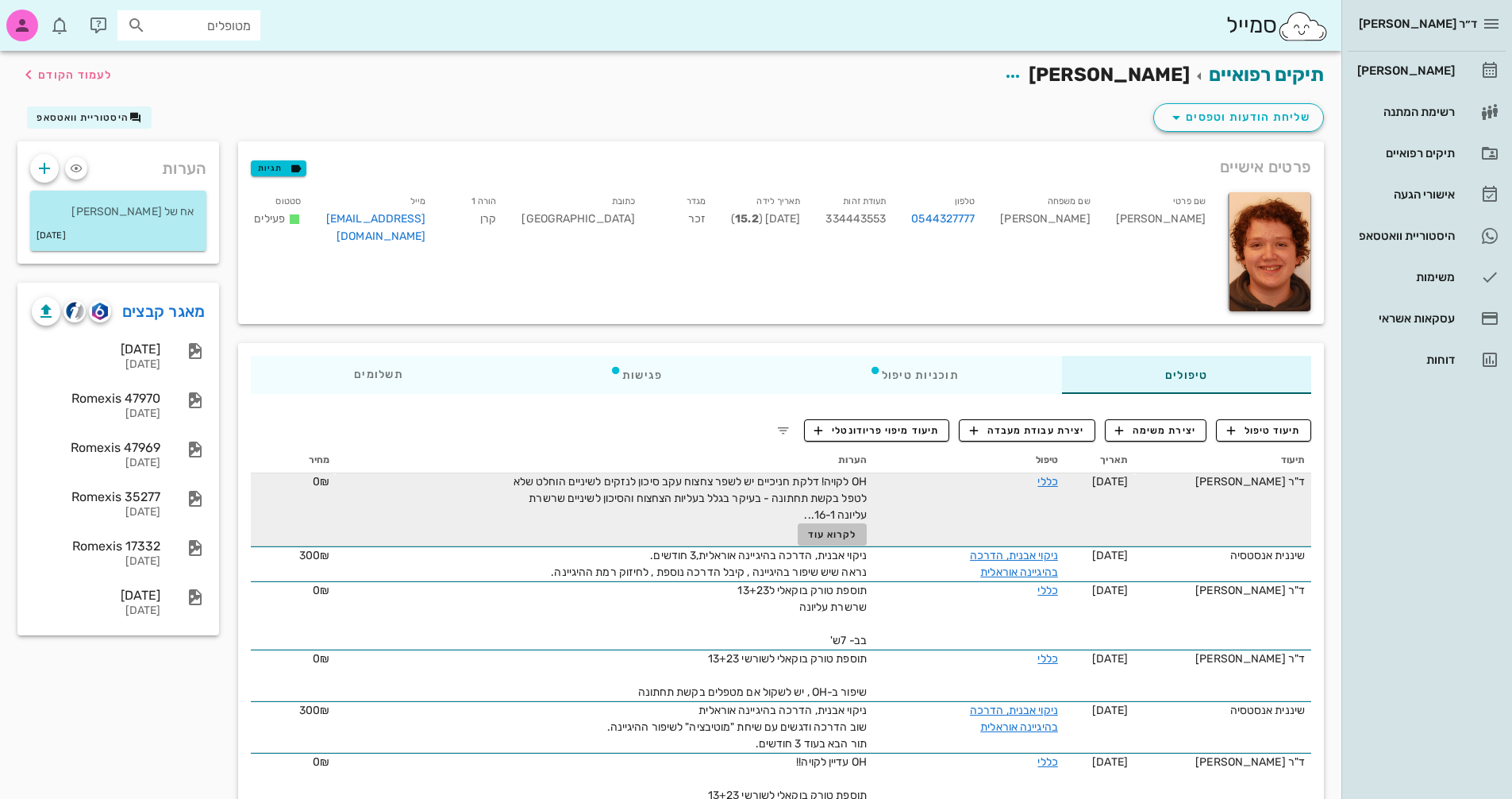
click at [824, 533] on span "לקרוא עוד" at bounding box center [833, 535] width 49 height 11
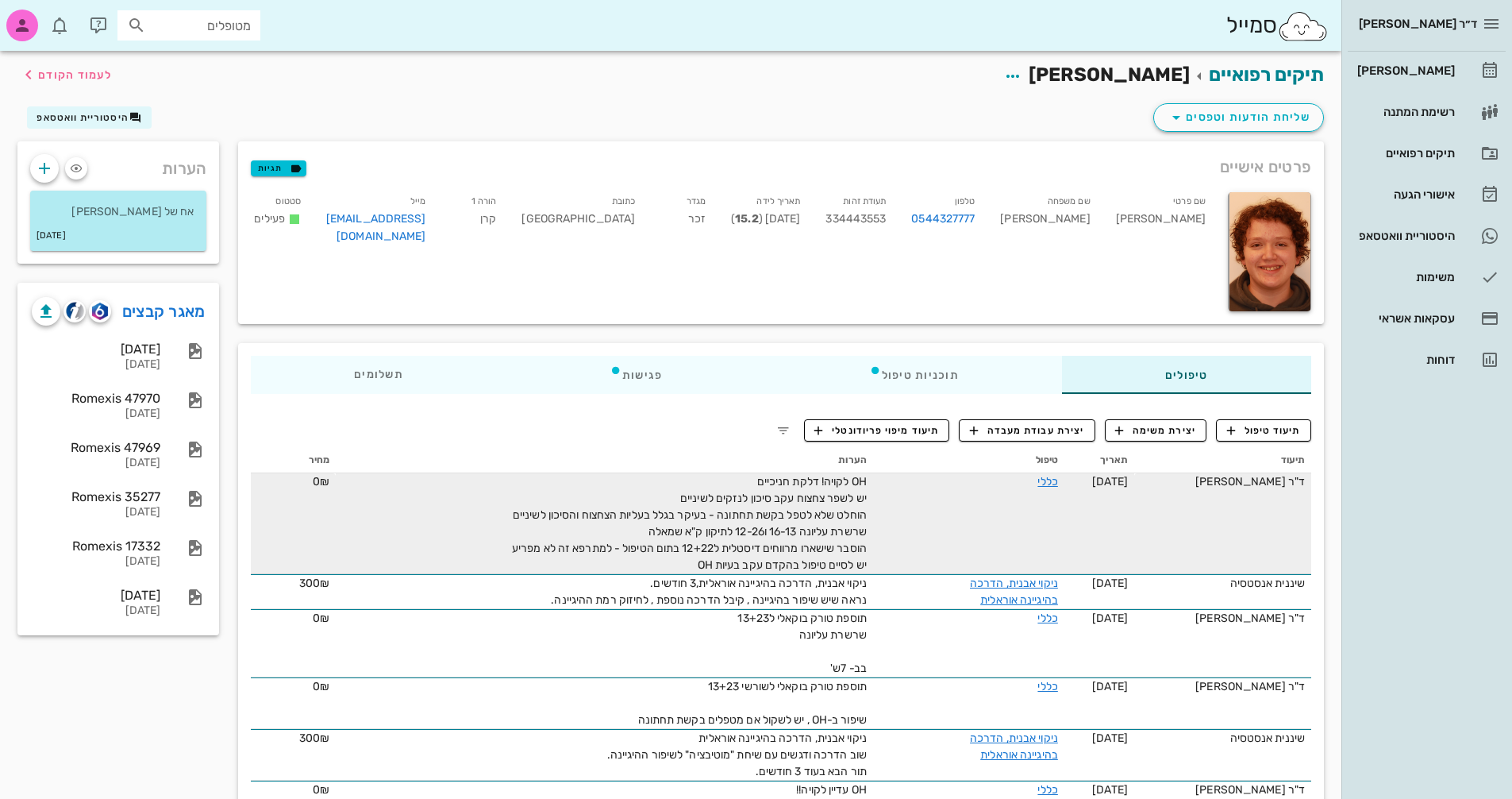
scroll to position [79, 0]
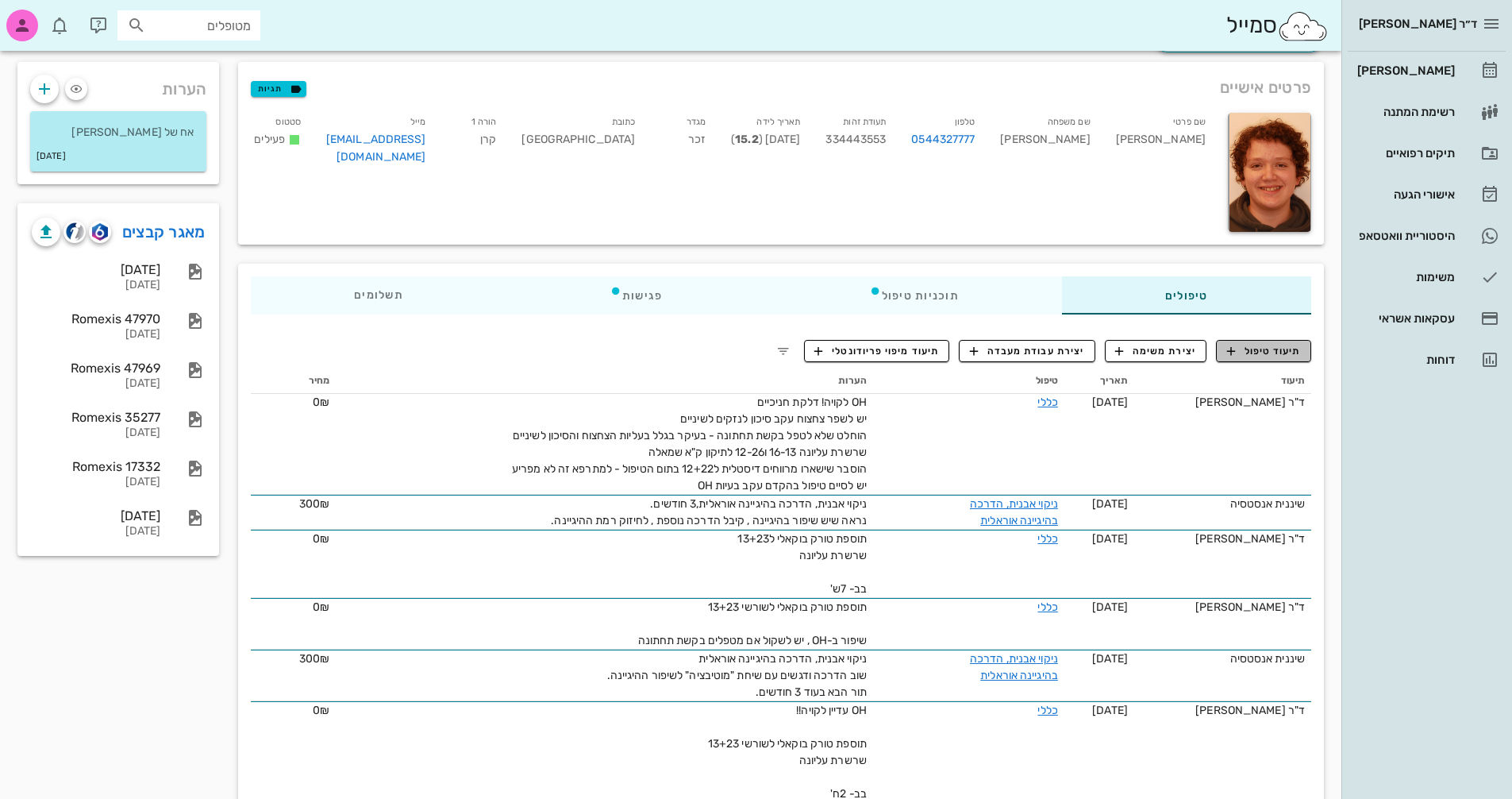
click at [1265, 356] on span "תיעוד טיפול" at bounding box center [1264, 350] width 74 height 14
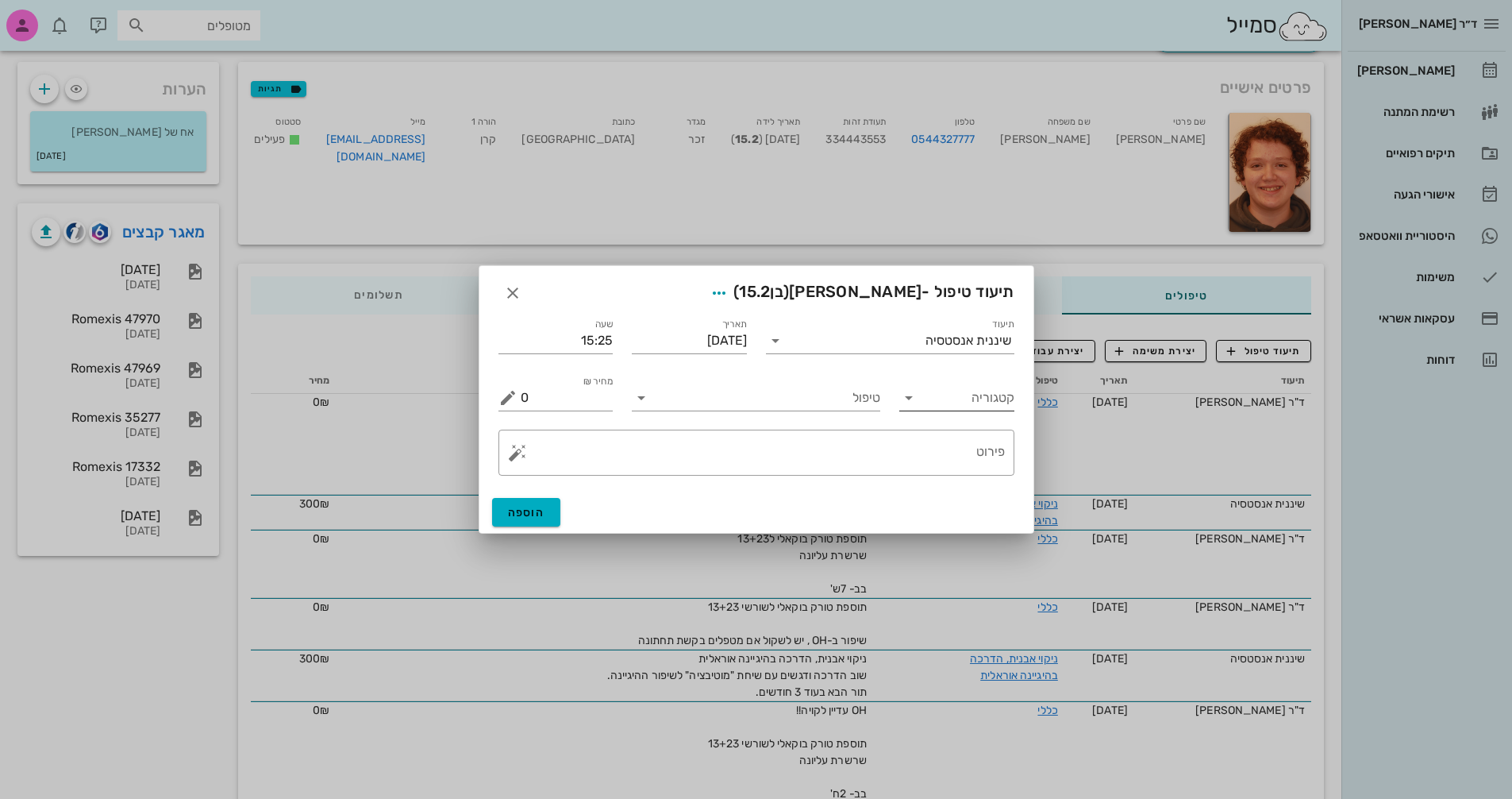
click at [938, 395] on input "קטגוריה" at bounding box center [970, 398] width 90 height 25
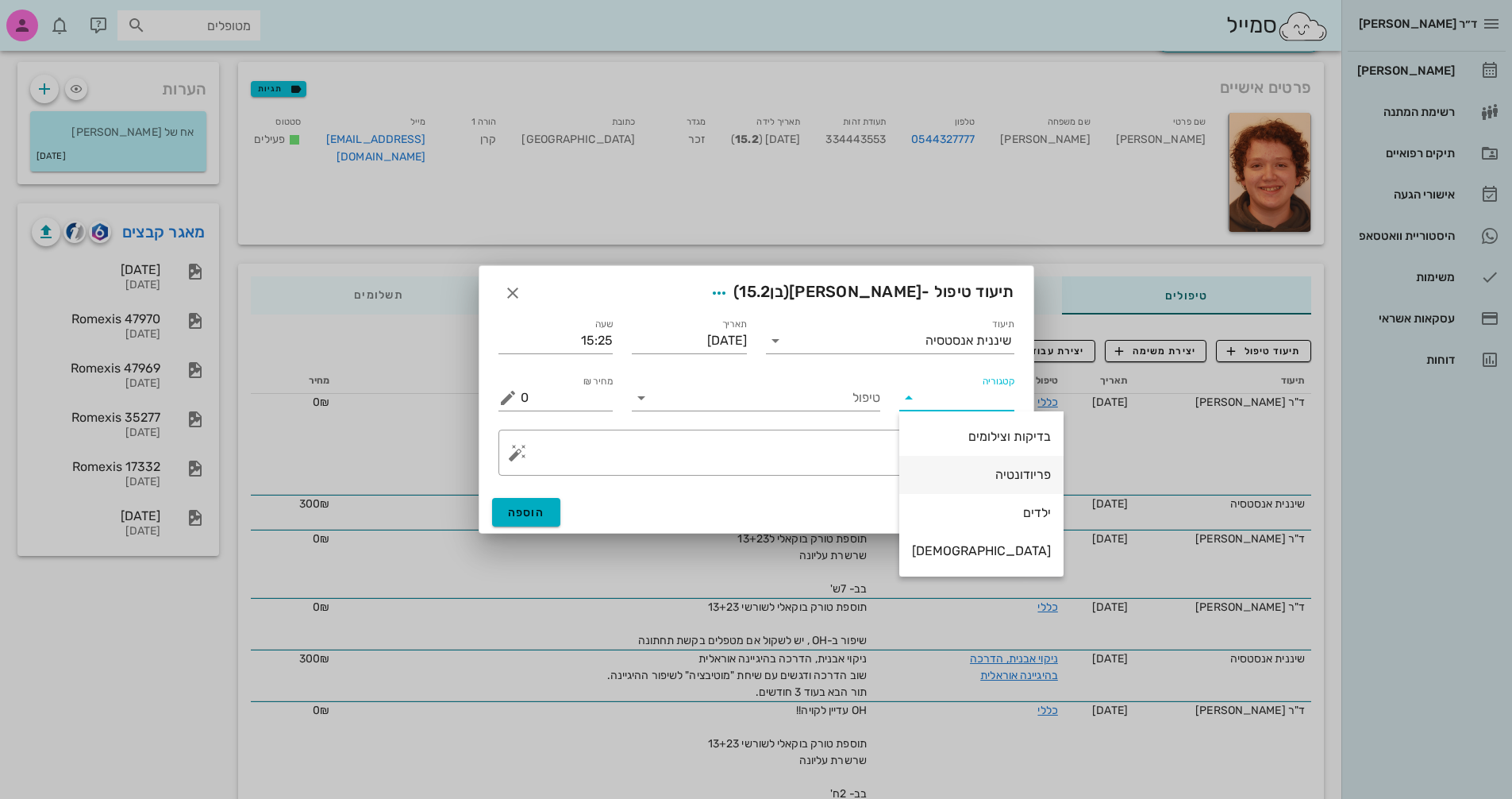
click at [958, 457] on div "פריודונטיה" at bounding box center [981, 475] width 164 height 38
type input "פריודונטיה"
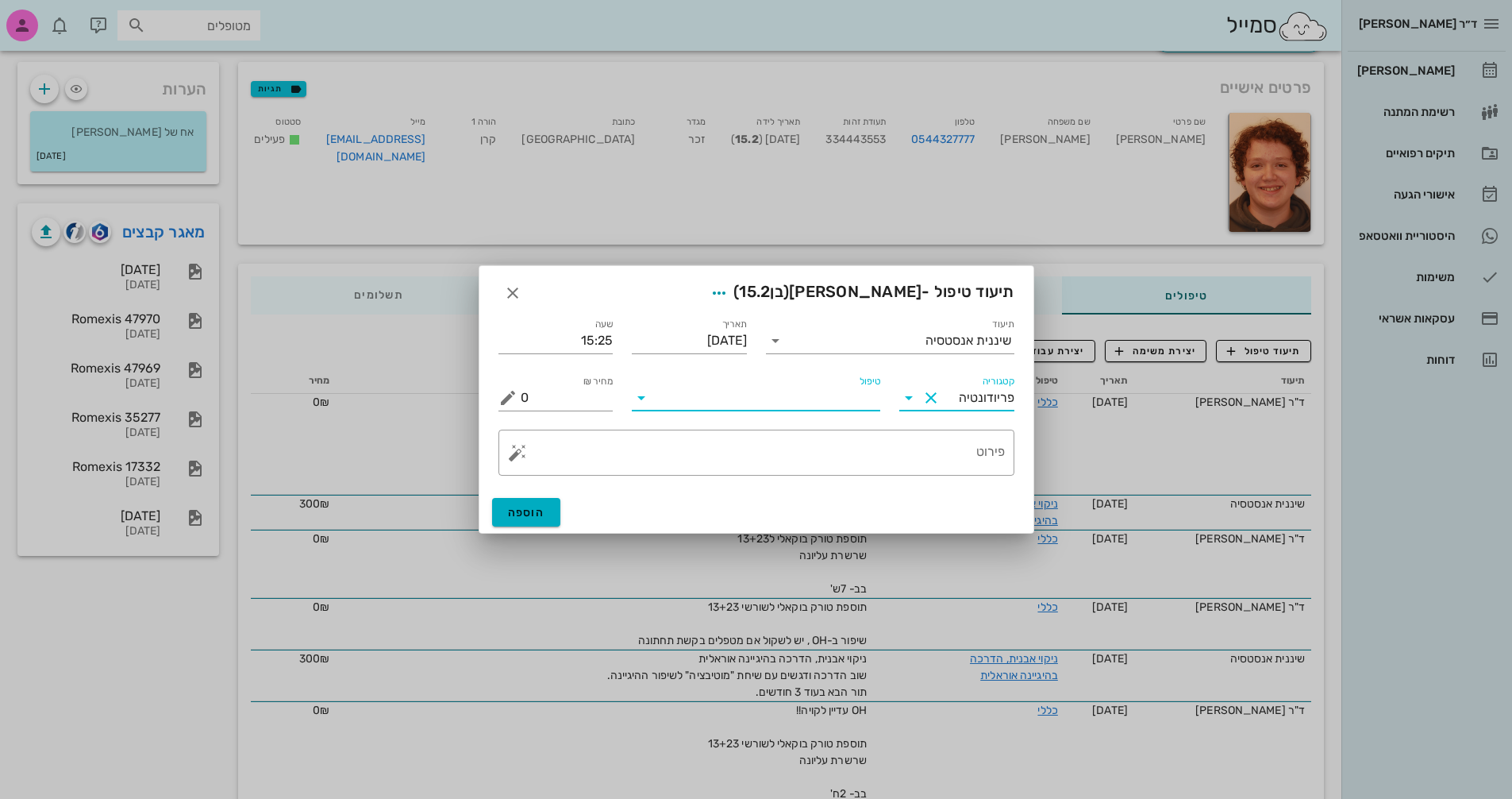
click at [675, 398] on input "טיפול" at bounding box center [767, 398] width 227 height 25
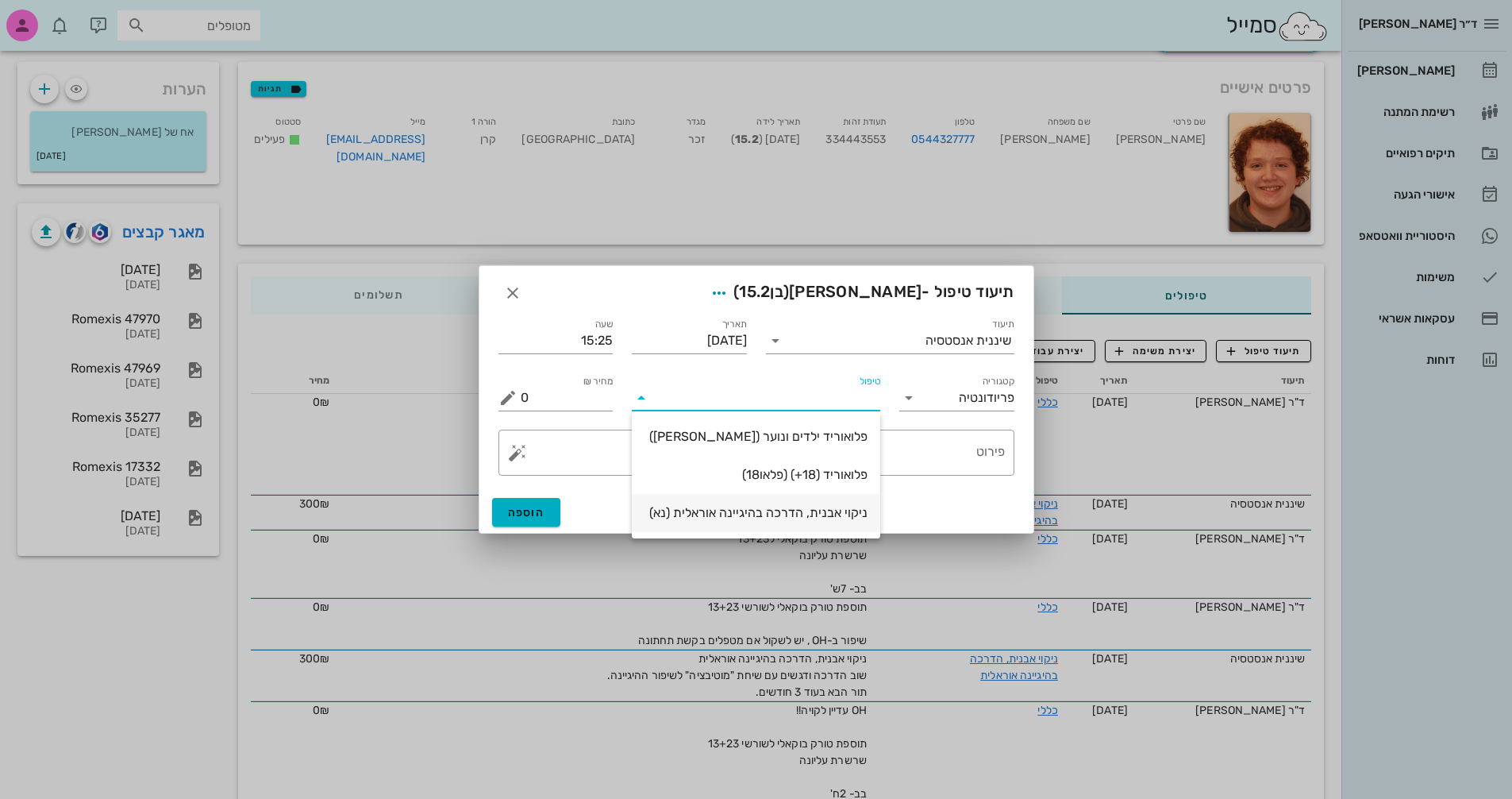
click at [777, 518] on div "ניקוי אבנית, הדרכה בהיגיינה אוראלית (נא)" at bounding box center [756, 512] width 223 height 15
type input "300"
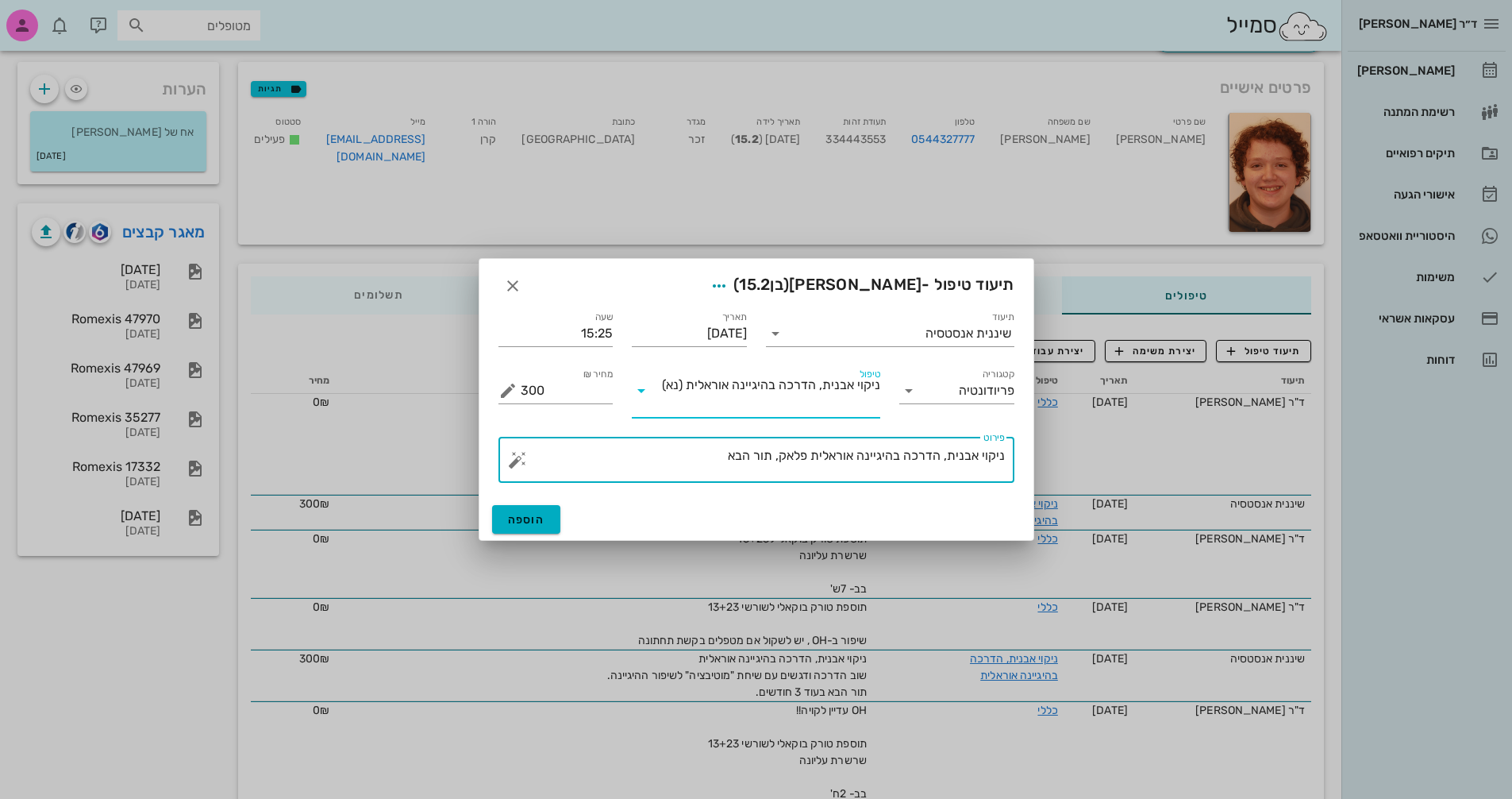
click at [709, 450] on textarea "ניקוי אבנית, הדרכה בהיגיינה אוראלית פלאק, תור הבא" at bounding box center [763, 463] width 484 height 38
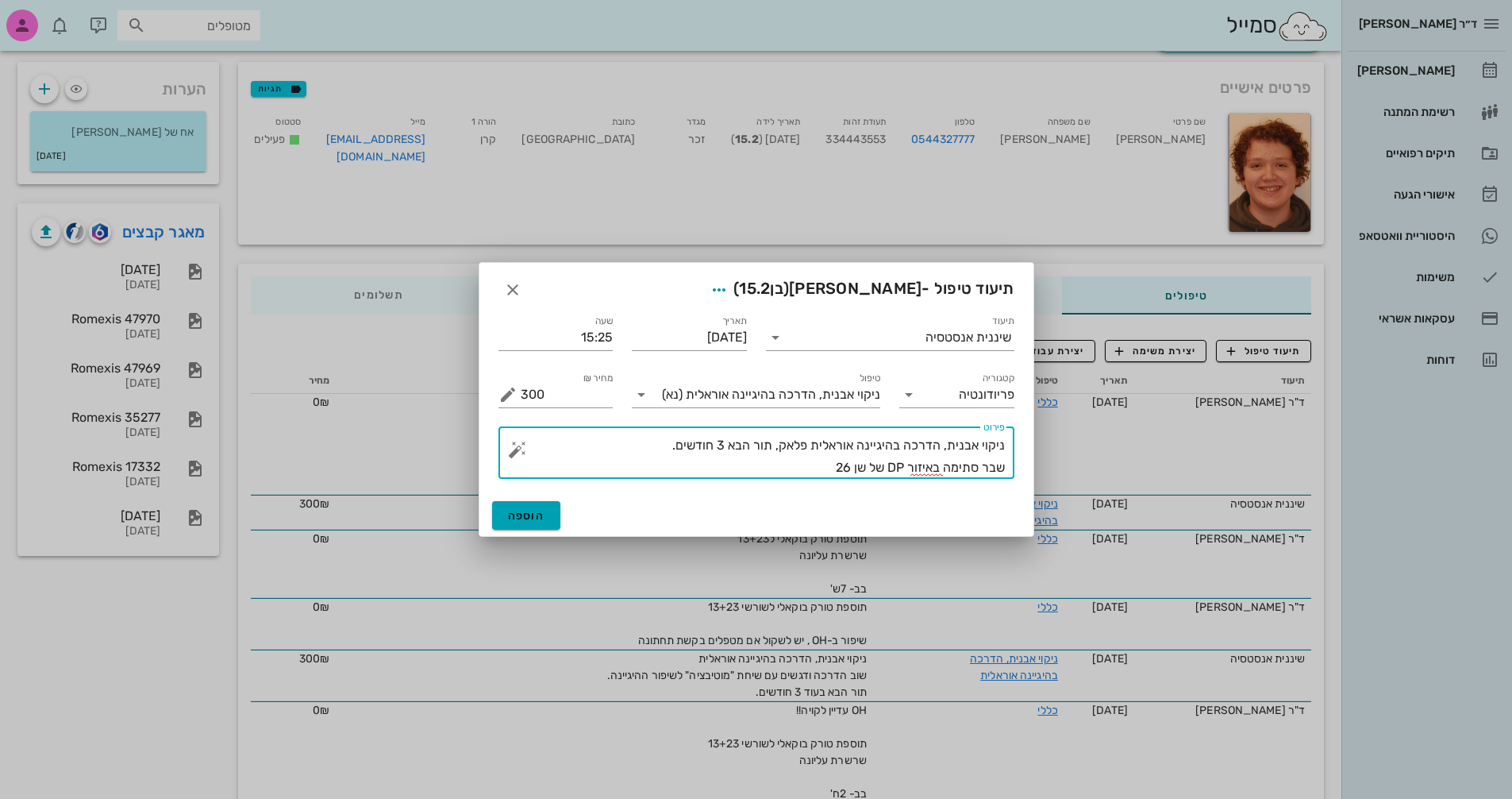
type textarea "ניקוי אבנית, הדרכה בהיגיינה אוראלית פלאק, תור הבא 3 חודשים. שבר סתימה באיזור DP…"
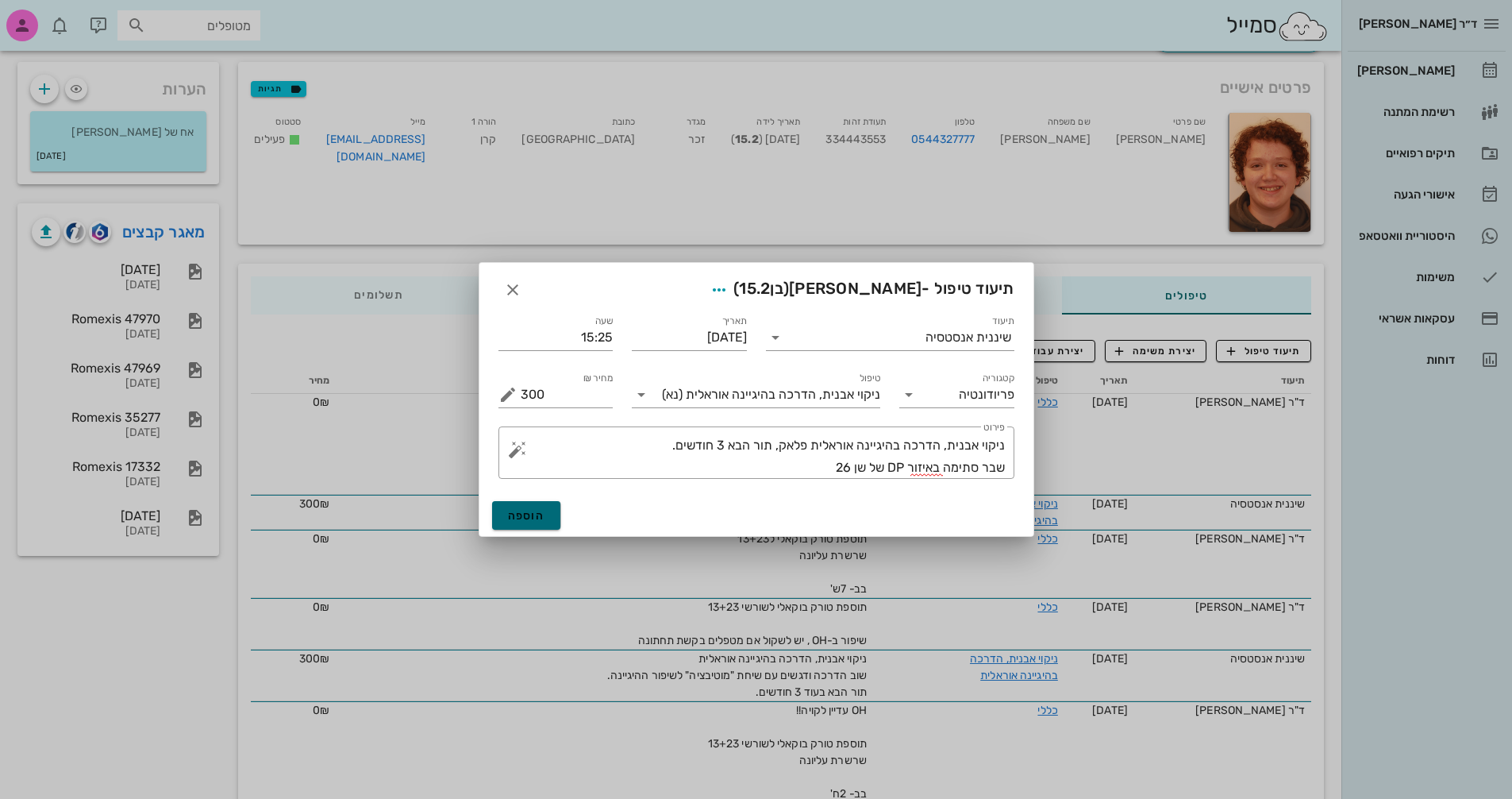
click at [536, 512] on span "הוספה" at bounding box center [527, 516] width 38 height 13
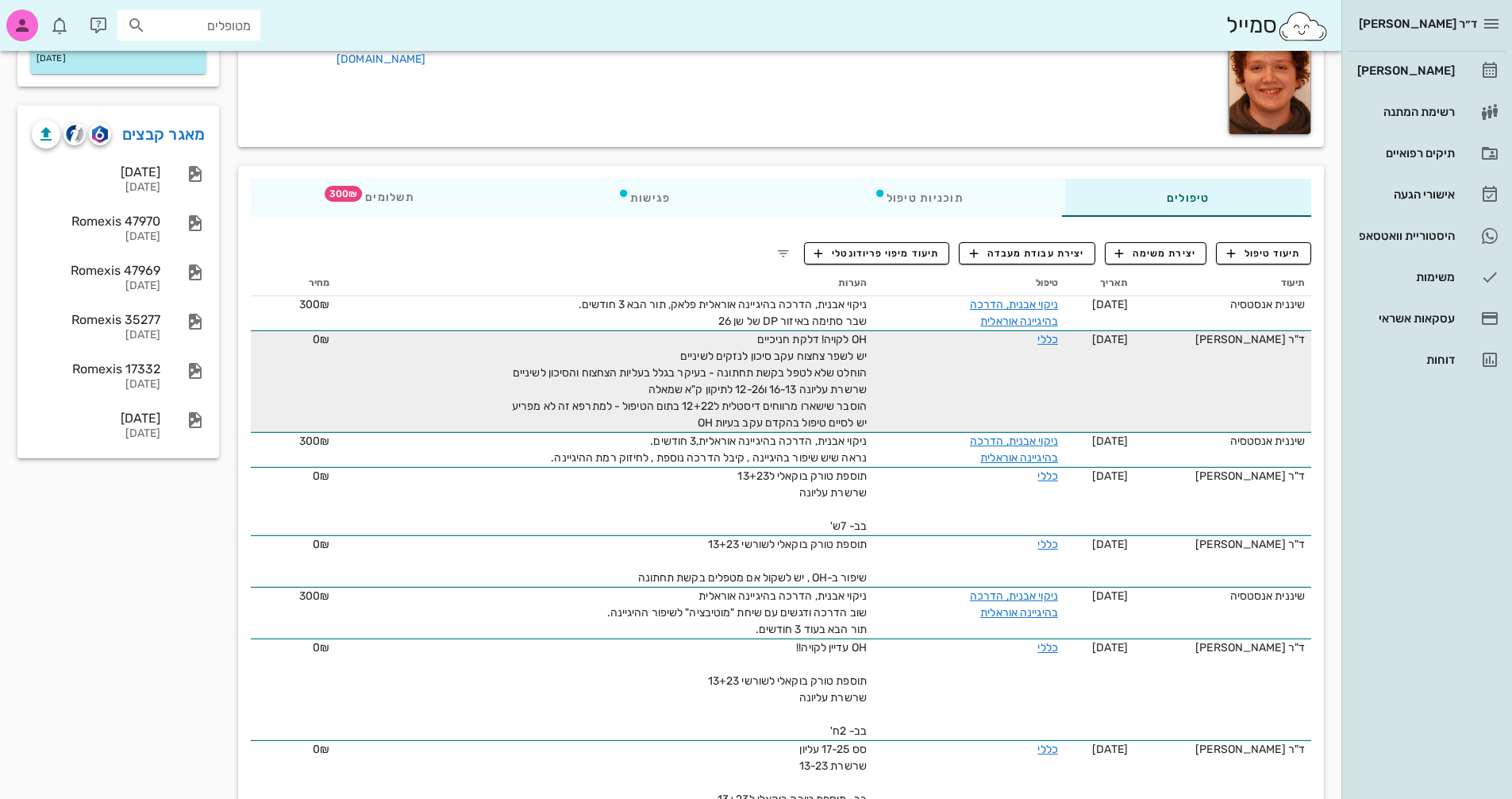
scroll to position [0, 0]
